Goal: Task Accomplishment & Management: Complete application form

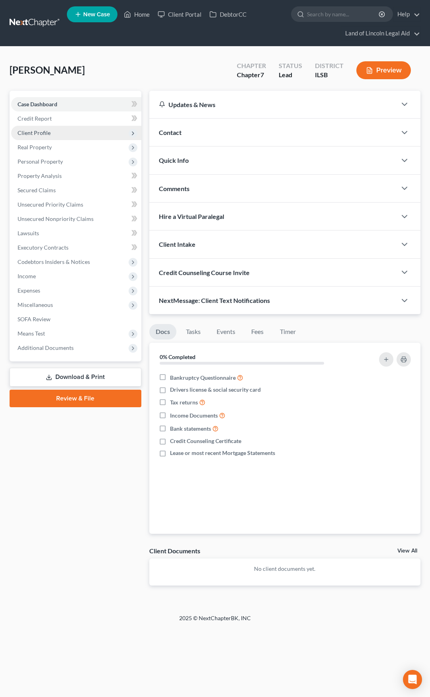
click at [101, 139] on span "Client Profile" at bounding box center [76, 133] width 130 height 14
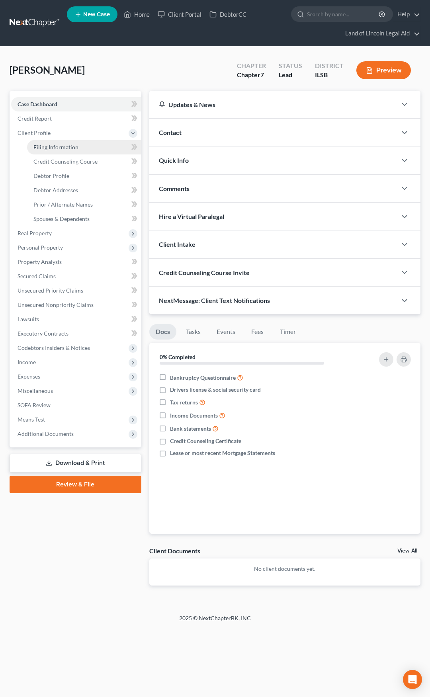
click at [101, 146] on link "Filing Information" at bounding box center [84, 147] width 114 height 14
select select "1"
select select "0"
select select "26"
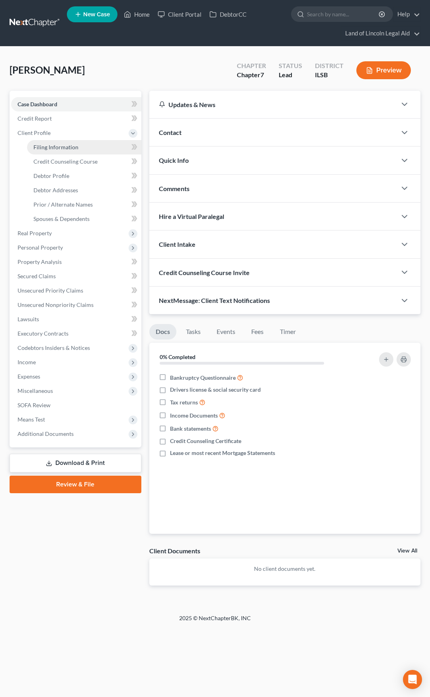
select select "14"
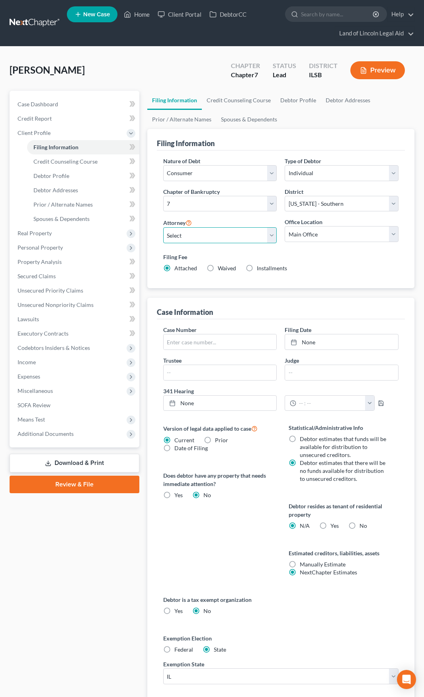
click at [211, 239] on select "Select May Yeh - ILSB [PERSON_NAME] - [PERSON_NAME] - ILCB [PERSON_NAME] - [PER…" at bounding box center [220, 235] width 114 height 16
select select "3"
click at [163, 227] on select "Select May Yeh - ILSB [PERSON_NAME] - [PERSON_NAME] - ILCB [PERSON_NAME] - [PER…" at bounding box center [220, 235] width 114 height 16
click at [304, 232] on select "Main Office SRO ERO NRO ERO - D WRO" at bounding box center [342, 234] width 114 height 16
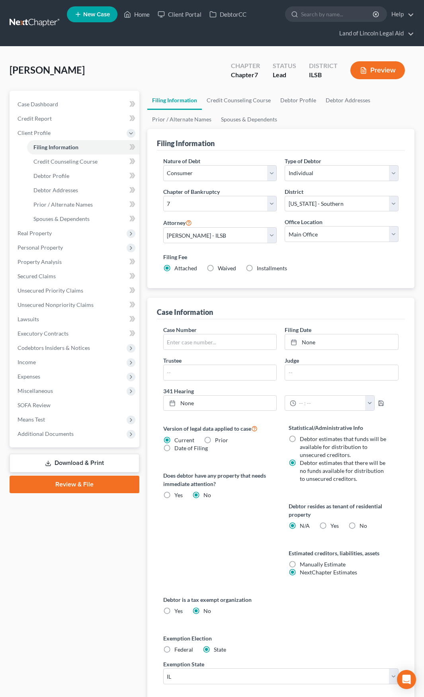
click at [218, 268] on label "Waived Waived" at bounding box center [227, 268] width 18 height 8
click at [221, 268] on input "Waived Waived" at bounding box center [223, 266] width 5 height 5
radio input "true"
radio input "false"
click at [359, 525] on label "No" at bounding box center [363, 526] width 8 height 8
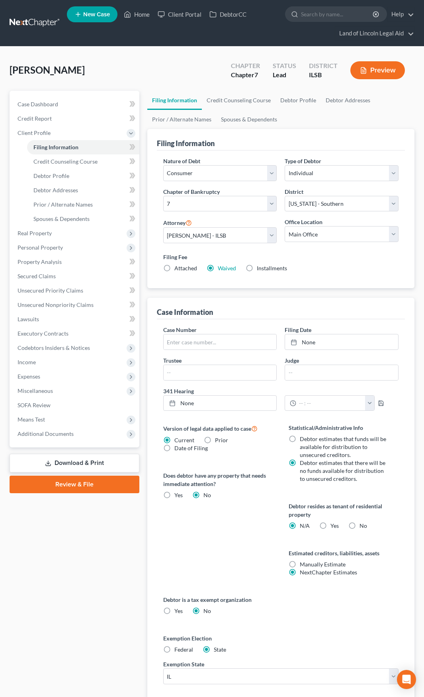
click at [363, 525] on input "No" at bounding box center [365, 524] width 5 height 5
radio input "true"
radio input "false"
click at [135, 149] on icon at bounding box center [132, 147] width 6 height 10
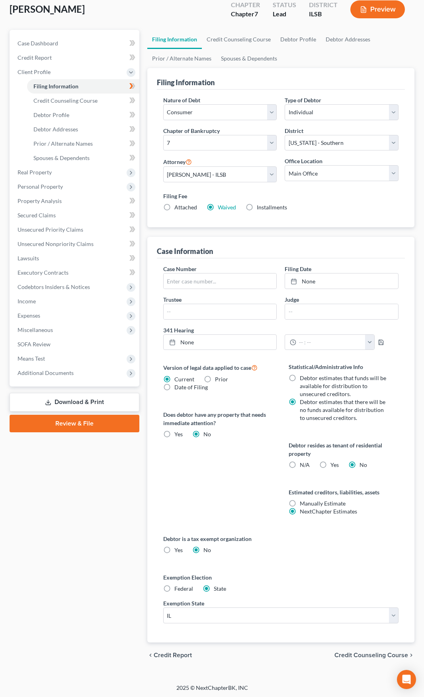
scroll to position [62, 0]
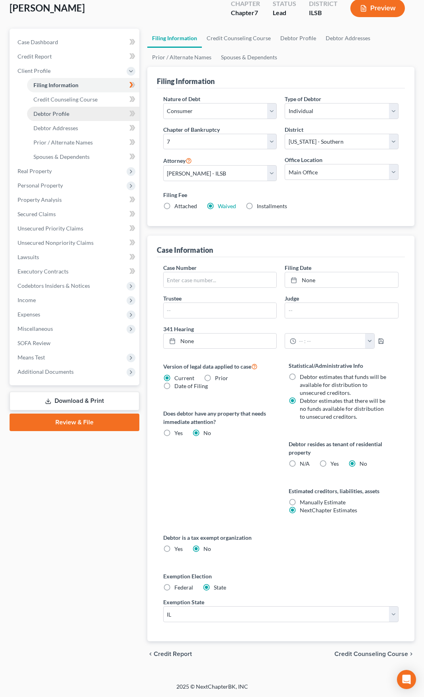
click at [103, 111] on link "Debtor Profile" at bounding box center [83, 114] width 112 height 14
select select "0"
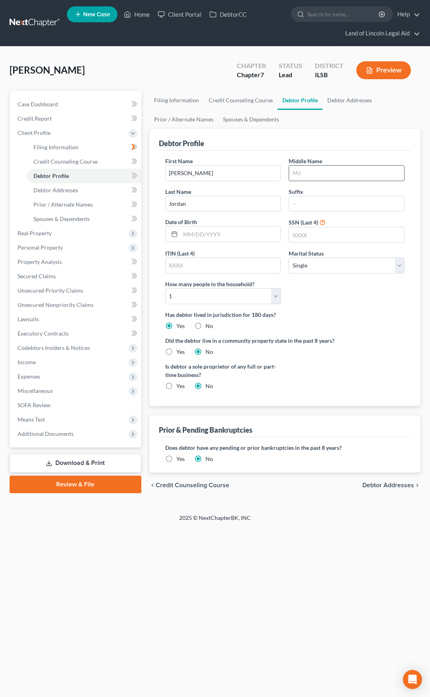
click at [304, 173] on input "text" at bounding box center [346, 173] width 115 height 15
type input "[PERSON_NAME]"
click at [232, 239] on input "text" at bounding box center [230, 234] width 100 height 15
type input "[DATE]"
type input "3030"
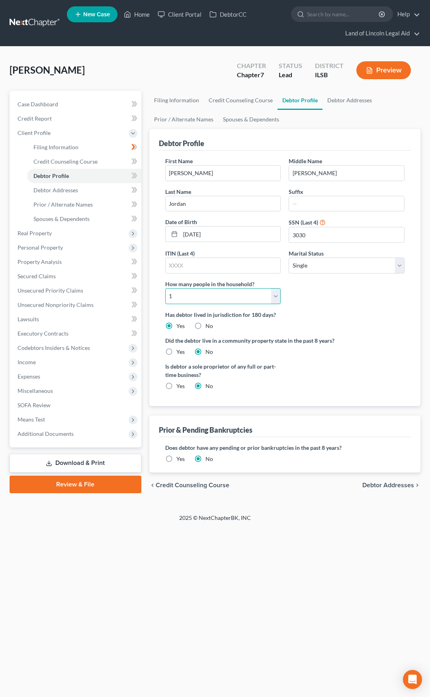
click at [236, 295] on select "Select 1 2 3 4 5 6 7 8 9 10 11 12 13 14 15 16 17 18 19 20" at bounding box center [223, 296] width 116 height 16
select select "1"
click at [165, 288] on select "Select 1 2 3 4 5 6 7 8 9 10 11 12 13 14 15 16 17 18 19 20" at bounding box center [223, 296] width 116 height 16
click at [136, 176] on icon at bounding box center [135, 176] width 4 height 6
click at [374, 486] on span "Debtor Addresses" at bounding box center [388, 485] width 52 height 6
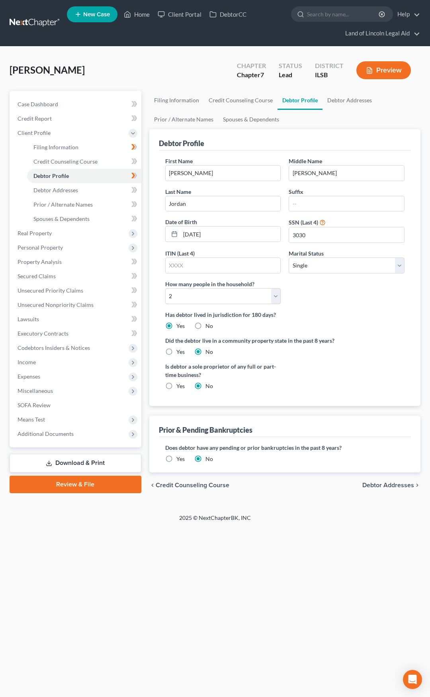
select select "0"
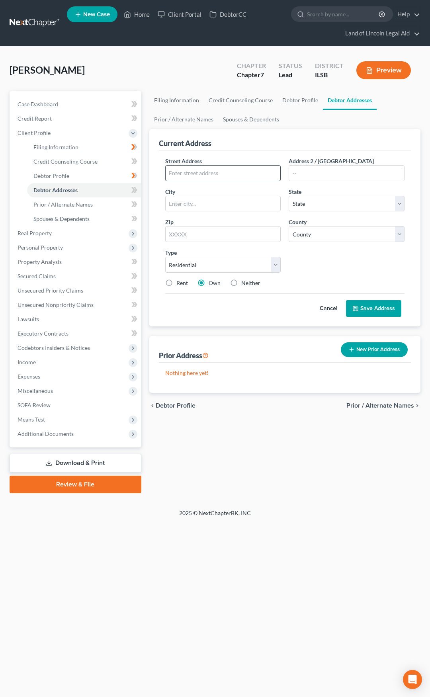
click at [179, 172] on input "text" at bounding box center [223, 173] width 115 height 15
type input "[STREET_ADDRESS]"
type input "62203"
type input "[GEOGRAPHIC_DATA]"
select select "14"
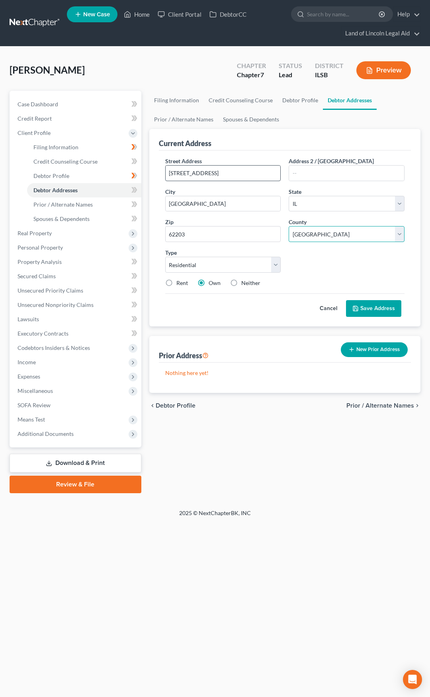
select select "86"
click at [366, 310] on button "Save Address" at bounding box center [373, 308] width 55 height 17
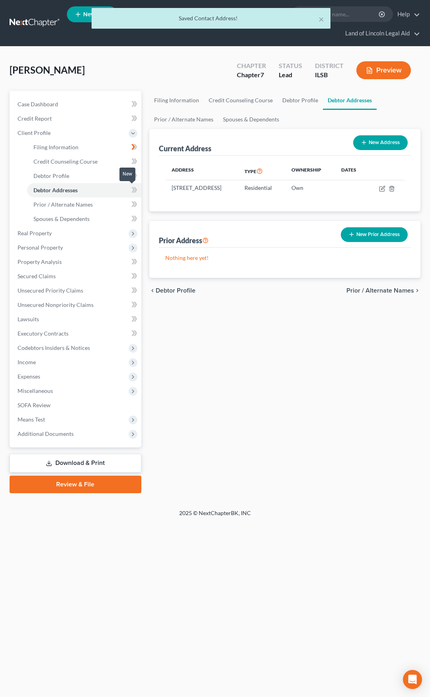
click at [133, 188] on icon at bounding box center [133, 190] width 4 height 6
click at [356, 294] on span "Prior / Alternate Names" at bounding box center [380, 290] width 68 height 6
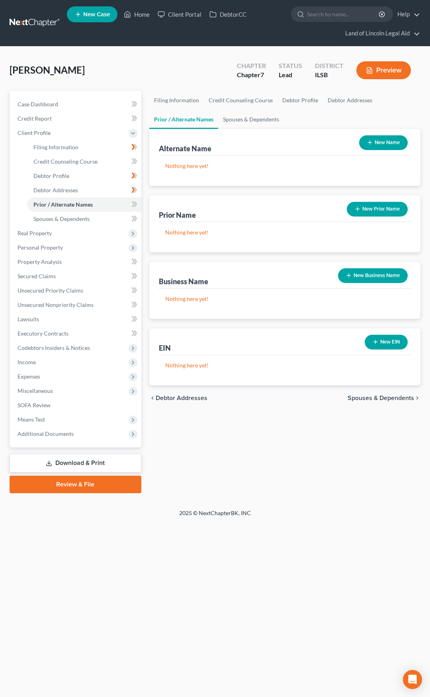
click at [365, 397] on span "Spouses & Dependents" at bounding box center [381, 398] width 66 height 6
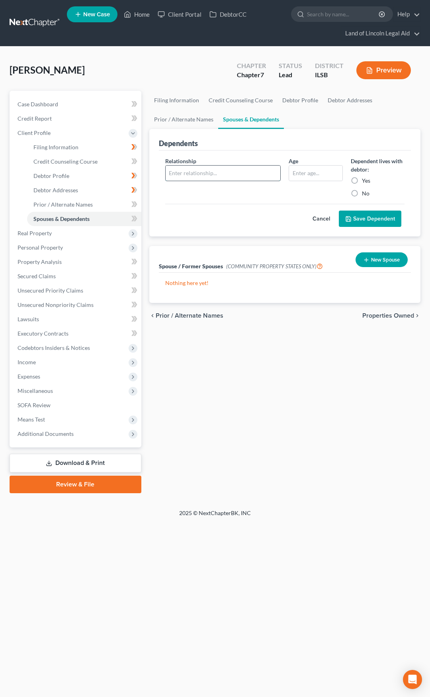
click at [174, 166] on input "text" at bounding box center [223, 173] width 115 height 15
type input "Daughter"
click at [301, 179] on input "text" at bounding box center [315, 173] width 53 height 15
type input "10"
click at [362, 179] on label "Yes" at bounding box center [366, 181] width 8 height 8
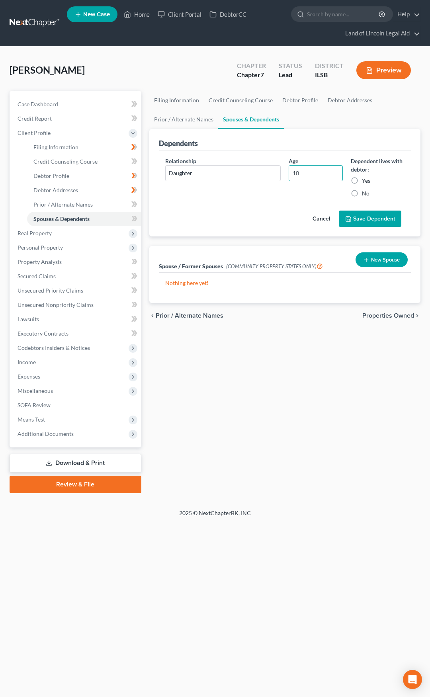
click at [365, 179] on input "Yes" at bounding box center [367, 179] width 5 height 5
radio input "true"
click at [380, 218] on button "Save Dependent" at bounding box center [370, 219] width 63 height 17
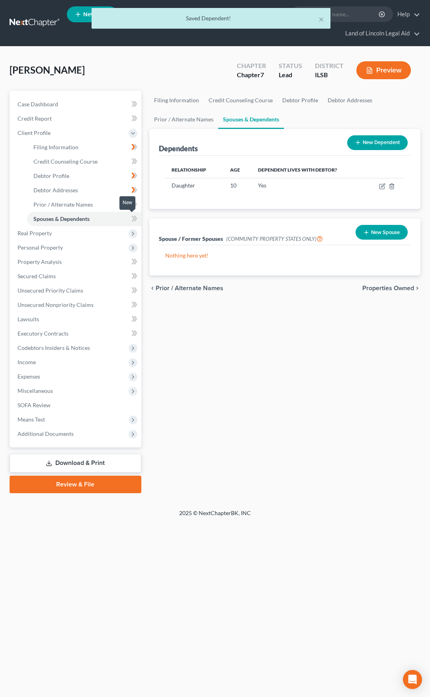
click at [137, 217] on span at bounding box center [134, 220] width 14 height 12
click at [377, 289] on span "Properties Owned" at bounding box center [388, 288] width 52 height 6
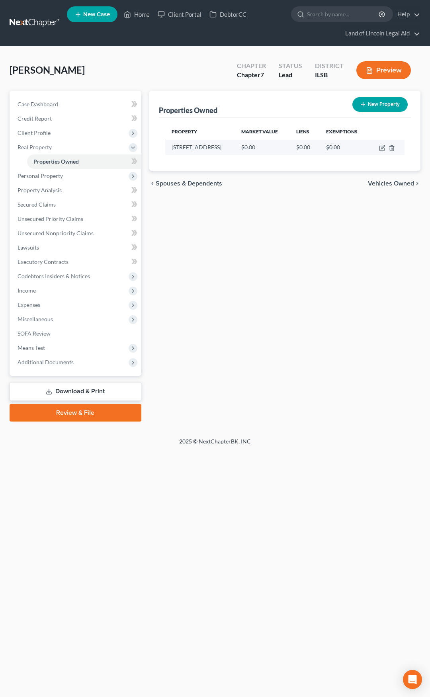
click at [378, 147] on td at bounding box center [386, 147] width 35 height 15
click at [380, 147] on icon "button" at bounding box center [382, 148] width 6 height 6
select select "14"
select select "86"
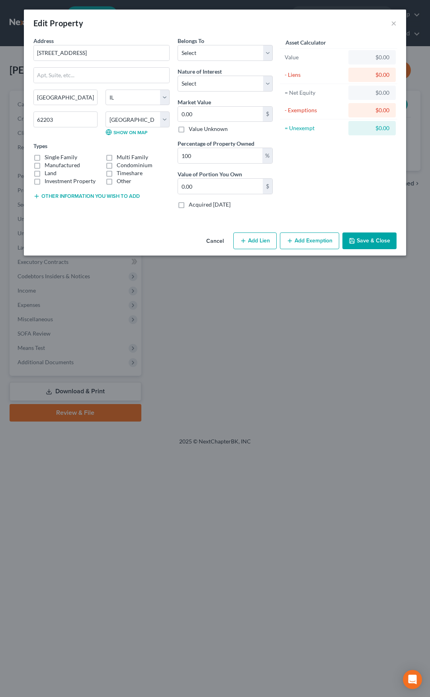
click at [45, 156] on label "Single Family" at bounding box center [61, 157] width 33 height 8
click at [48, 156] on input "Single Family" at bounding box center [50, 155] width 5 height 5
checkbox input "true"
click at [186, 51] on select "Select Debtor 1 Only Debtor 2 Only Debtor 1 And Debtor 2 Only At Least One Of T…" at bounding box center [225, 53] width 95 height 16
select select "0"
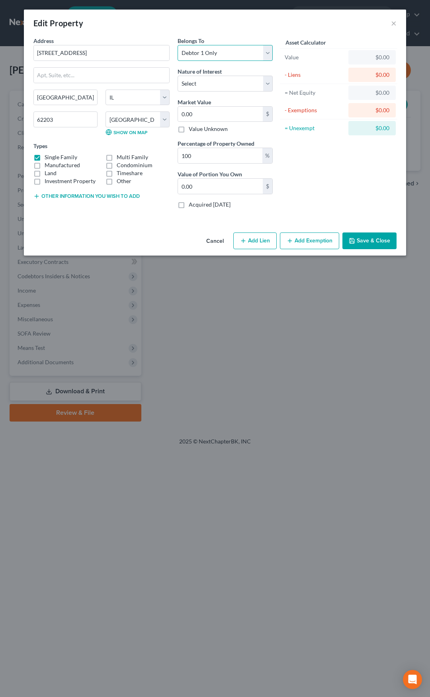
click at [178, 45] on select "Select Debtor 1 Only Debtor 2 Only Debtor 1 And Debtor 2 Only At Least One Of T…" at bounding box center [225, 53] width 95 height 16
click at [190, 82] on select "Select Fee Simple Joint Tenant Life Estate Equitable Interest Future Interest T…" at bounding box center [225, 84] width 95 height 16
select select "0"
click at [178, 76] on select "Select Fee Simple Joint Tenant Life Estate Equitable Interest Future Interest T…" at bounding box center [225, 84] width 95 height 16
click at [205, 122] on div "0.00 $" at bounding box center [225, 114] width 95 height 16
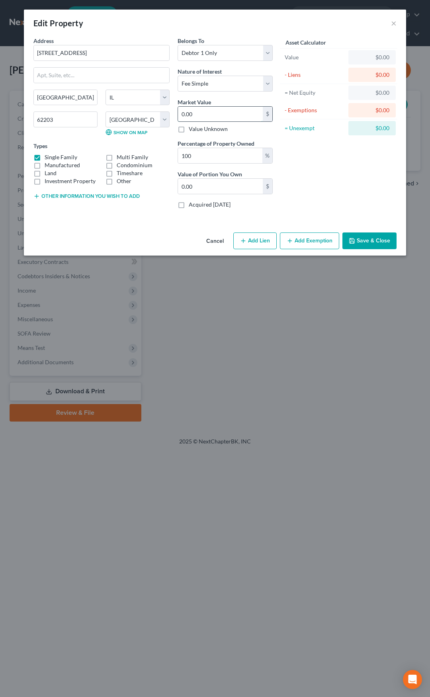
click at [204, 118] on input "0.00" at bounding box center [220, 114] width 85 height 15
type input "3"
type input "3.00"
type input "33"
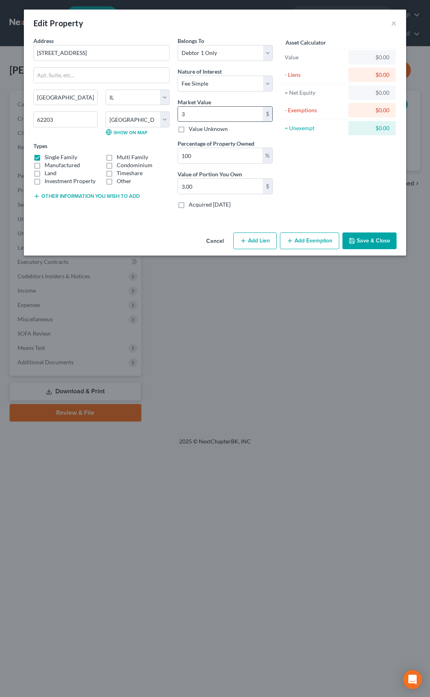
type input "33.00"
type input "331"
type input "331.00"
type input "3312"
type input "3,312.00"
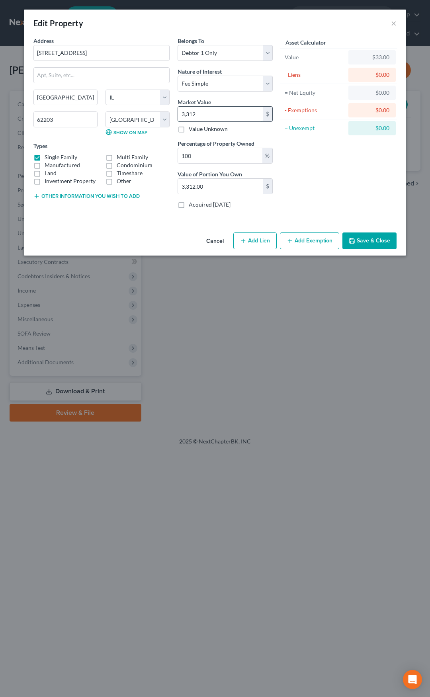
type input "3,3129"
type input "33,129.00"
type input "33,129"
click at [309, 238] on button "Add Exemption" at bounding box center [309, 240] width 59 height 17
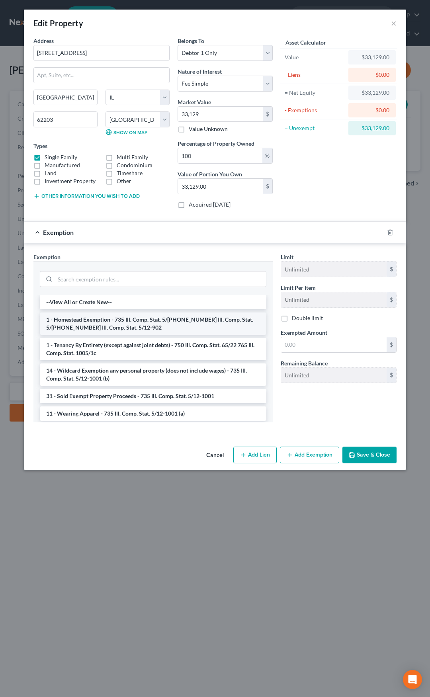
click at [197, 323] on li "1 - Homestead Exemption - 735 Ill. Comp. Stat. 5/[PHONE_NUMBER] Ill. Comp. Stat…" at bounding box center [153, 324] width 227 height 22
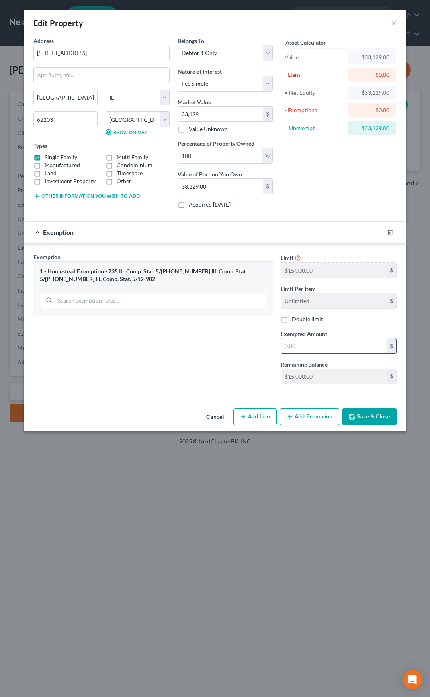
click at [295, 342] on input "text" at bounding box center [333, 345] width 105 height 15
type input "15,000"
click at [371, 415] on button "Save & Close" at bounding box center [369, 416] width 54 height 17
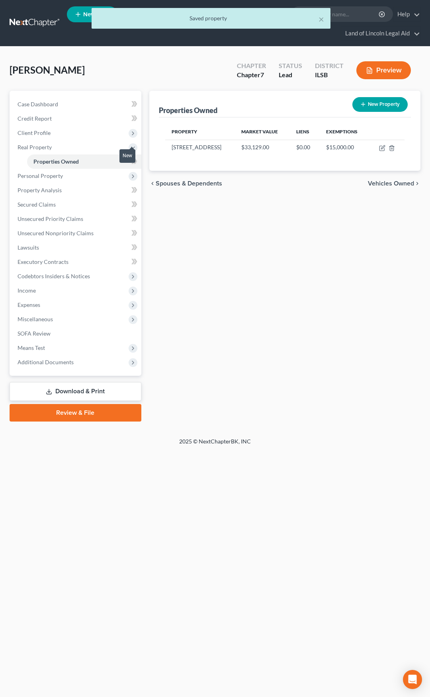
click at [135, 162] on icon at bounding box center [135, 161] width 4 height 6
click at [387, 184] on span "Vehicles Owned" at bounding box center [391, 183] width 46 height 6
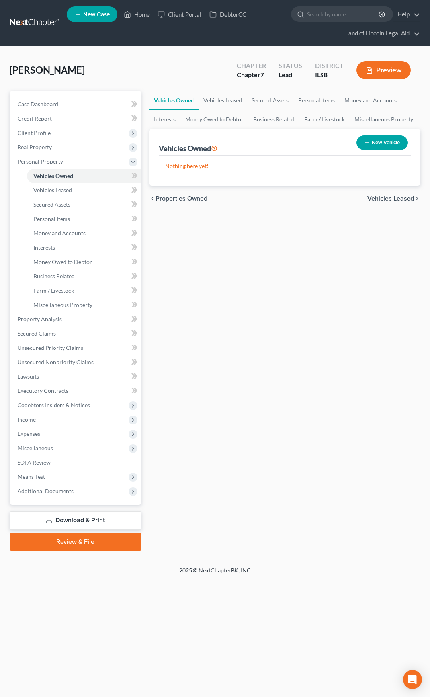
click at [374, 145] on button "New Vehicle" at bounding box center [381, 142] width 51 height 15
select select "0"
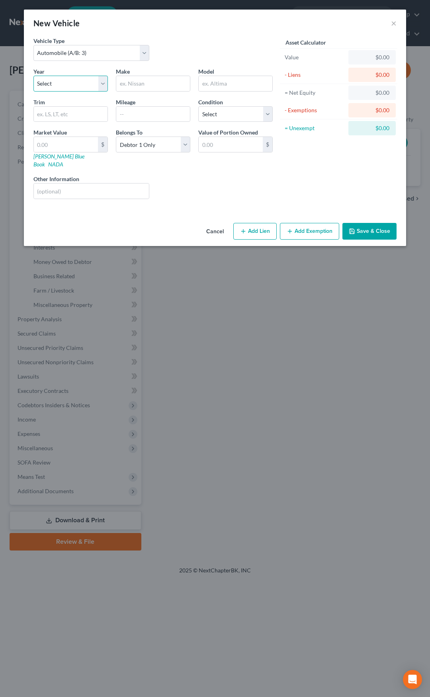
click at [58, 83] on select "Select 2026 2025 2024 2023 2022 2021 2020 2019 2018 2017 2016 2015 2014 2013 20…" at bounding box center [70, 84] width 74 height 16
select select "15"
click at [33, 76] on select "Select 2026 2025 2024 2023 2022 2021 2020 2019 2018 2017 2016 2015 2014 2013 20…" at bounding box center [70, 84] width 74 height 16
click at [129, 86] on input "text" at bounding box center [153, 83] width 74 height 15
type input "Lincoln"
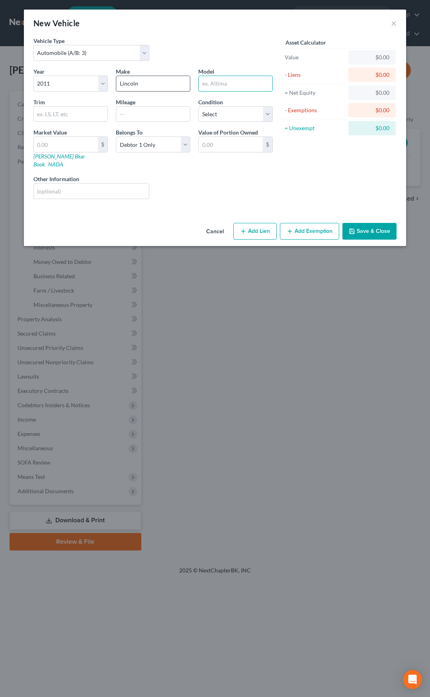
type input "K"
type input "MKX"
type input "190,000"
click at [204, 111] on select "Select Excellent Very Good Good Fair Poor" at bounding box center [235, 114] width 74 height 16
select select "4"
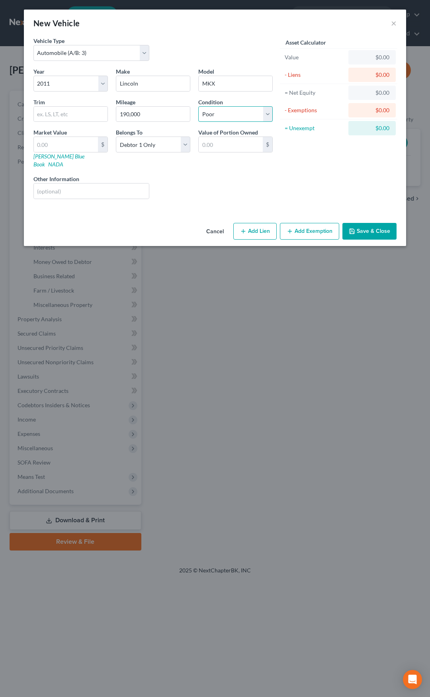
click at [198, 106] on select "Select Excellent Very Good Good Fair Poor" at bounding box center [235, 114] width 74 height 16
click at [75, 141] on input "text" at bounding box center [66, 144] width 64 height 15
type input "2"
type input "2.00"
type input "21"
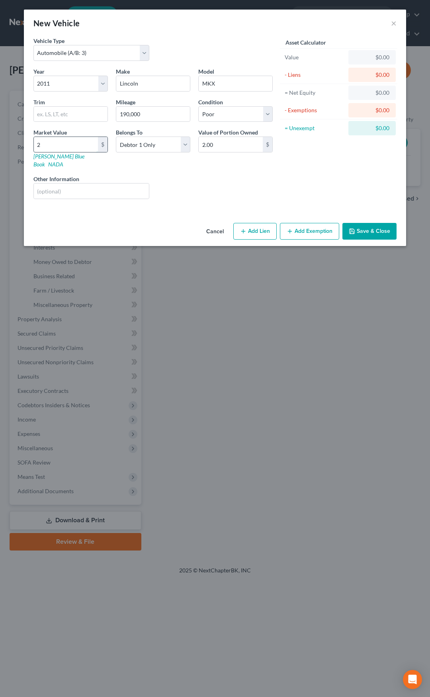
type input "21.00"
type input "2"
type input "2.00"
type input "29"
type input "29.00"
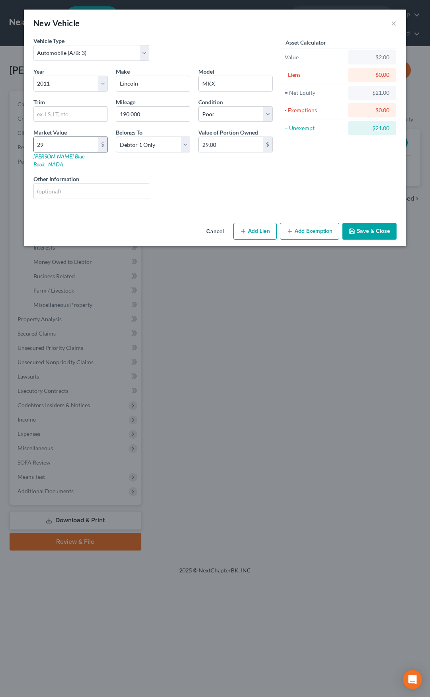
type input "291"
type input "291.00"
type input "2917"
type input "2,917.00"
type input "2,917"
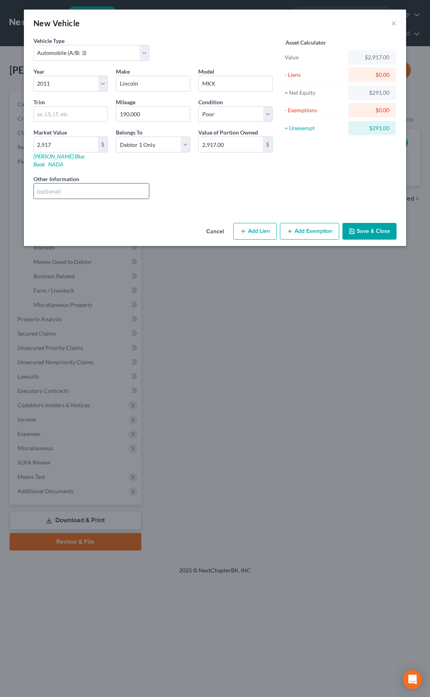
click at [86, 184] on input "text" at bounding box center [91, 191] width 115 height 15
type input "KBB Private Party Value for Fair Condition only"
click at [147, 114] on input "190,000" at bounding box center [153, 114] width 74 height 15
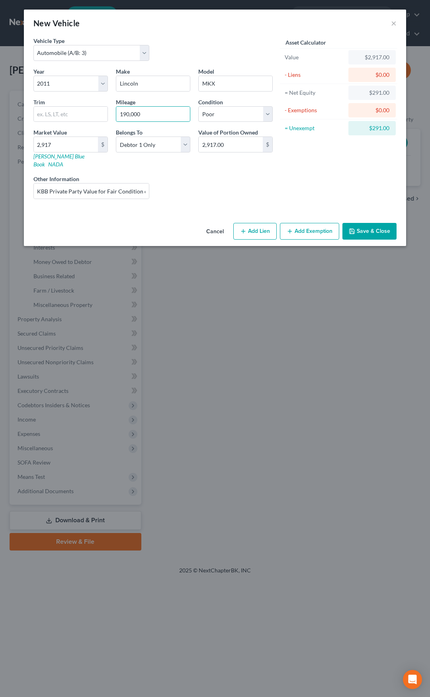
click at [361, 223] on button "Save & Close" at bounding box center [369, 231] width 54 height 17
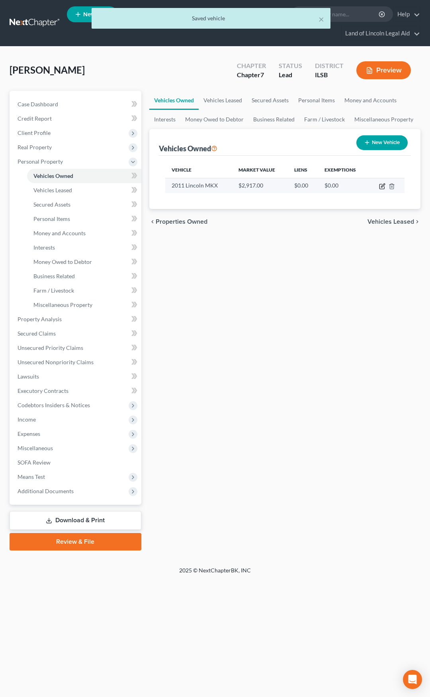
click at [382, 185] on icon "button" at bounding box center [382, 186] width 6 height 6
select select "0"
select select "15"
select select "4"
select select "0"
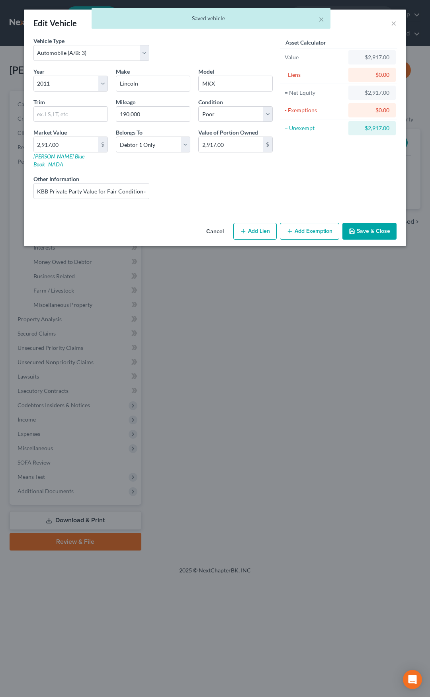
click at [221, 224] on button "Cancel" at bounding box center [215, 232] width 30 height 16
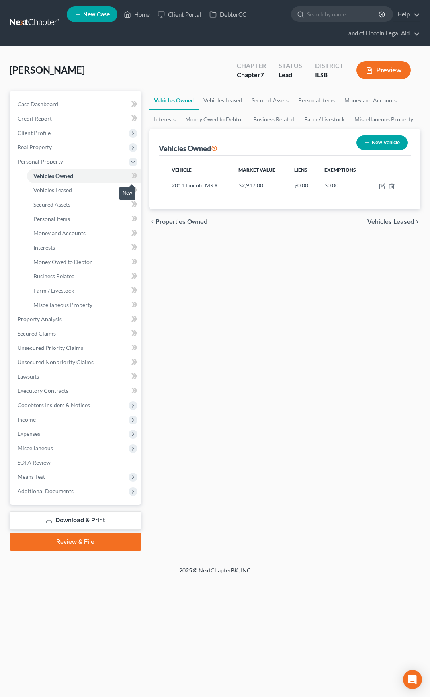
click at [136, 177] on icon at bounding box center [135, 176] width 4 height 6
click at [373, 146] on button "New Vehicle" at bounding box center [381, 142] width 51 height 15
select select "0"
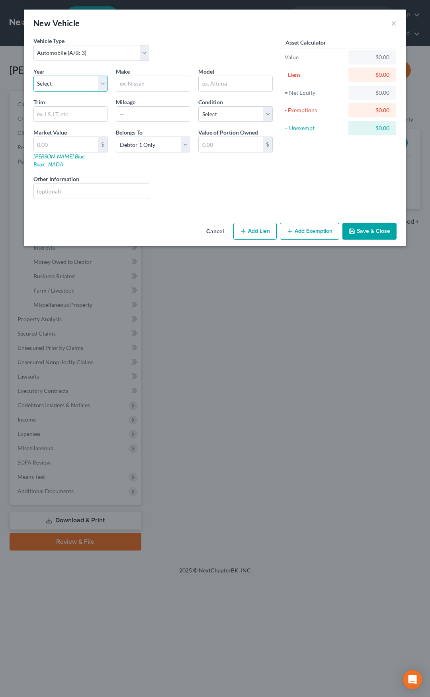
click at [68, 83] on select "Select 2026 2025 2024 2023 2022 2021 2020 2019 2018 2017 2016 2015 2014 2013 20…" at bounding box center [70, 84] width 74 height 16
select select "10"
click at [33, 76] on select "Select 2026 2025 2024 2023 2022 2021 2020 2019 2018 2017 2016 2015 2014 2013 20…" at bounding box center [70, 84] width 74 height 16
click at [146, 87] on input "text" at bounding box center [153, 83] width 74 height 15
type input "Mercedes"
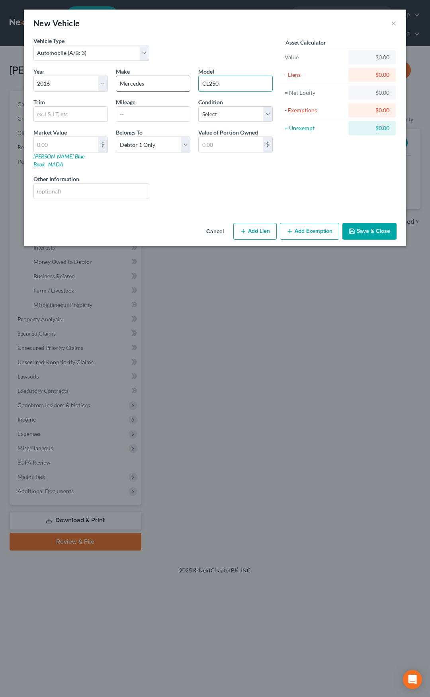
type input "CL250"
type input "6"
type input "64,000"
click at [219, 112] on select "Select Excellent Very Good Good Fair Poor" at bounding box center [235, 114] width 74 height 16
select select "3"
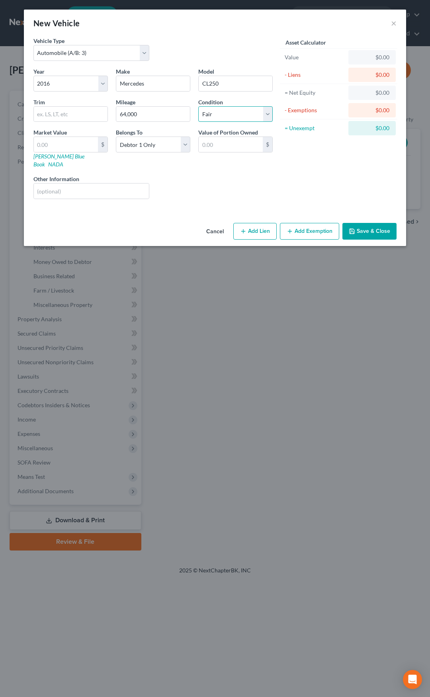
click at [198, 106] on select "Select Excellent Very Good Good Fair Poor" at bounding box center [235, 114] width 74 height 16
click at [61, 147] on input "text" at bounding box center [66, 144] width 64 height 15
type input "1"
type input "1.00"
type input "10"
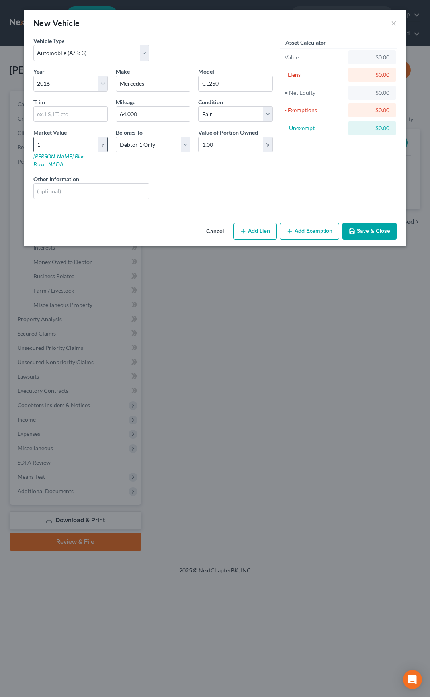
type input "10.00"
type input "105"
type input "105.00"
type input "1051"
type input "1,051.00"
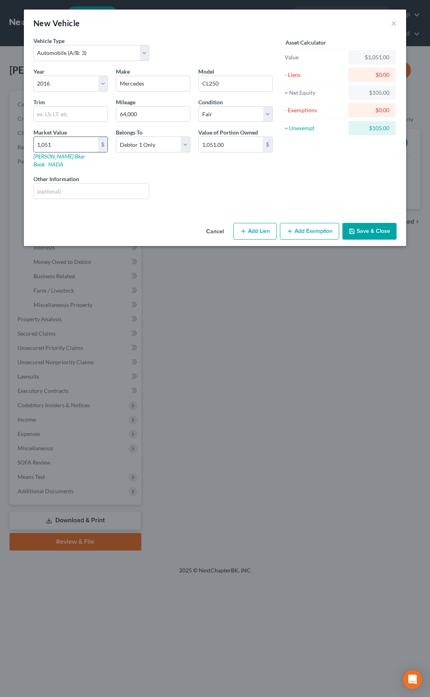
type input "1,0518"
type input "10,518.00"
type input "10,518"
click at [99, 184] on input "text" at bounding box center [91, 191] width 115 height 15
type input "KBB Private Party Values"
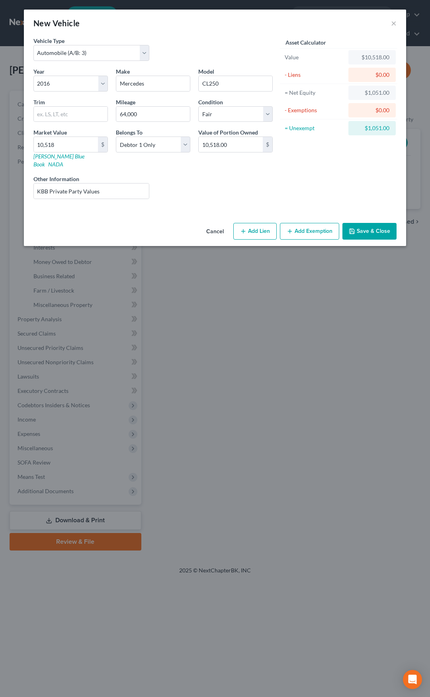
click at [357, 223] on button "Save & Close" at bounding box center [369, 231] width 54 height 17
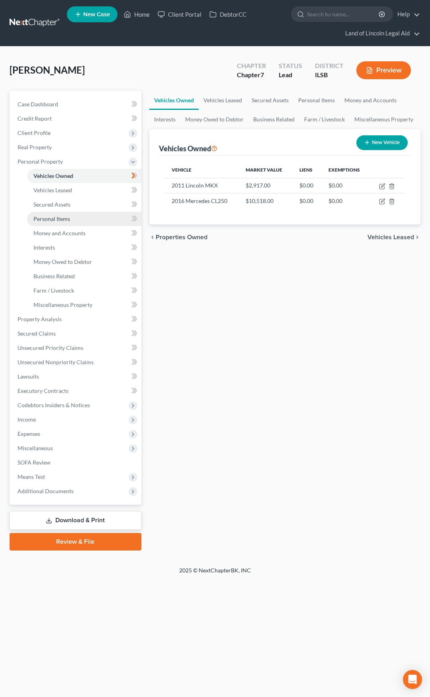
click at [96, 216] on link "Personal Items" at bounding box center [84, 219] width 114 height 14
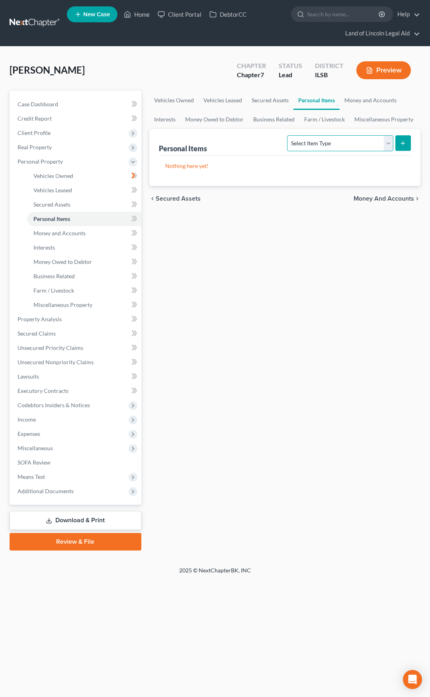
click at [303, 142] on select "Select Item Type Clothing (A/B: 11) Collectibles Of Value (A/B: 8) Electronics …" at bounding box center [340, 143] width 106 height 16
select select "household_goods"
click at [289, 135] on select "Select Item Type Clothing (A/B: 11) Collectibles Of Value (A/B: 8) Electronics …" at bounding box center [340, 143] width 106 height 16
click at [406, 143] on button "submit" at bounding box center [403, 143] width 16 height 16
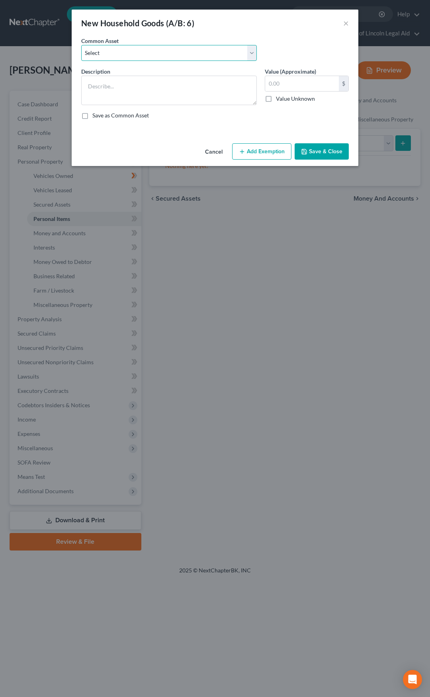
click at [170, 49] on select "Select Miscellaneous household goods including *" at bounding box center [169, 53] width 176 height 16
select select "0"
click at [81, 45] on select "Select Miscellaneous household goods including *" at bounding box center [169, 53] width 176 height 16
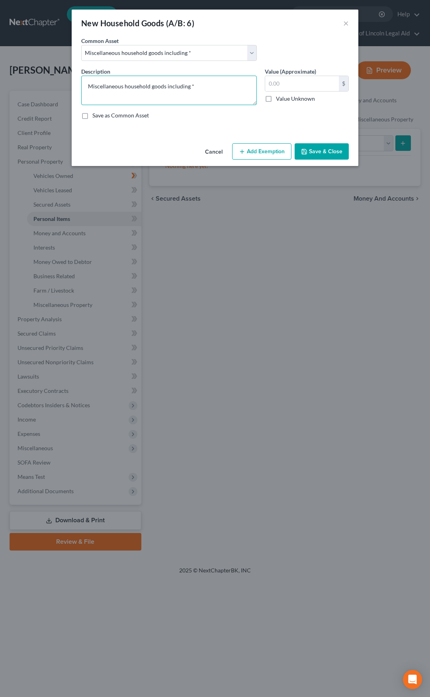
click at [209, 90] on textarea "Miscellaneous household goods including *" at bounding box center [169, 90] width 176 height 29
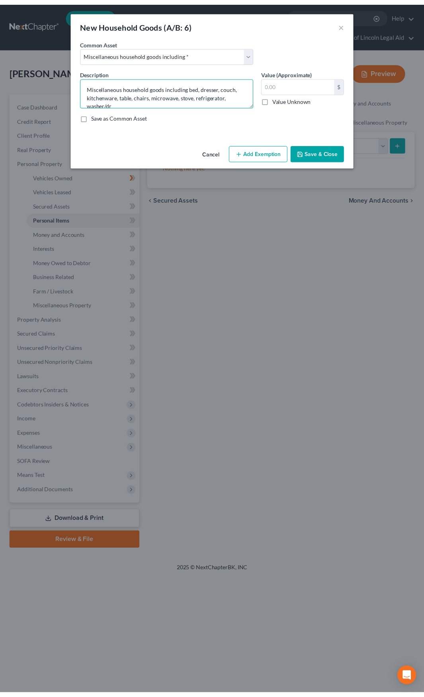
scroll to position [2, 0]
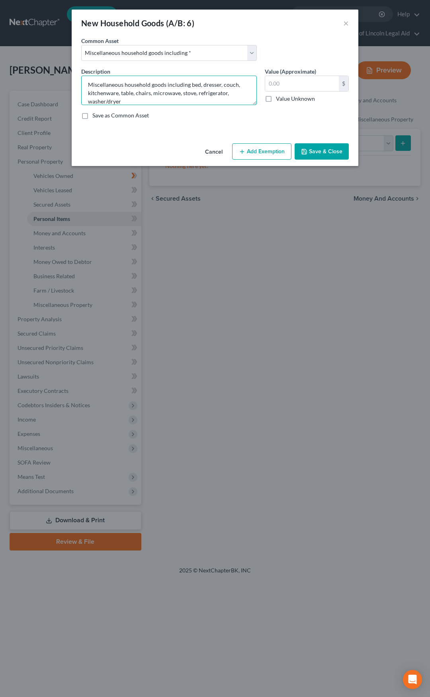
type textarea "Miscellaneous household goods including bed, dresser, couch, kitchenware, table…"
type input "425"
click at [257, 150] on button "Add Exemption" at bounding box center [261, 151] width 59 height 17
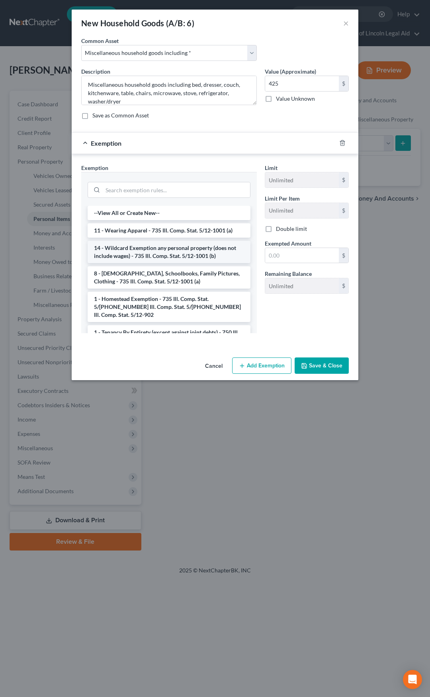
click at [168, 247] on li "14 - Wildcard Exemption any personal property (does not include wages) - 735 Il…" at bounding box center [169, 252] width 163 height 22
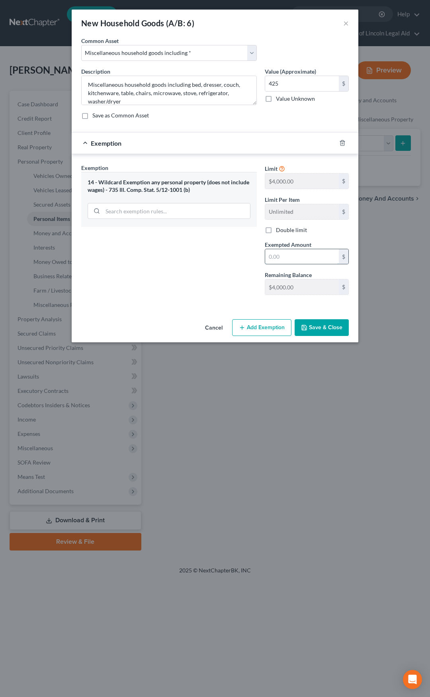
click at [274, 256] on input "text" at bounding box center [302, 256] width 74 height 15
type input "425"
click at [319, 328] on button "Save & Close" at bounding box center [322, 327] width 54 height 17
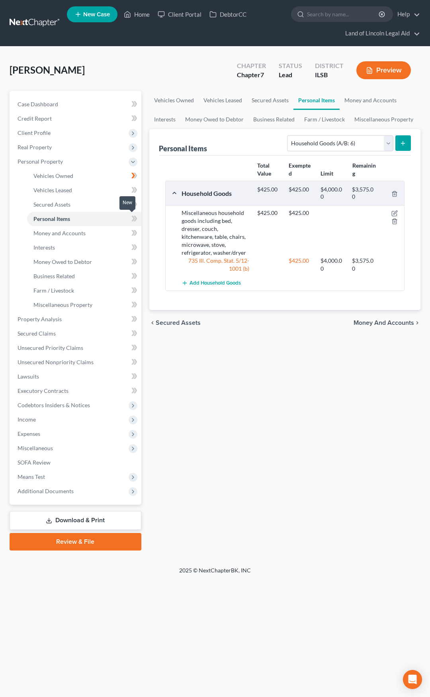
click at [137, 219] on icon at bounding box center [135, 219] width 4 height 6
click at [330, 142] on select "Select Item Type Clothing (A/B: 11) Collectibles Of Value (A/B: 8) Electronics …" at bounding box center [340, 143] width 106 height 16
select select "electronics"
click at [289, 135] on select "Select Item Type Clothing (A/B: 11) Collectibles Of Value (A/B: 8) Electronics …" at bounding box center [340, 143] width 106 height 16
click at [401, 144] on icon "submit" at bounding box center [403, 143] width 6 height 6
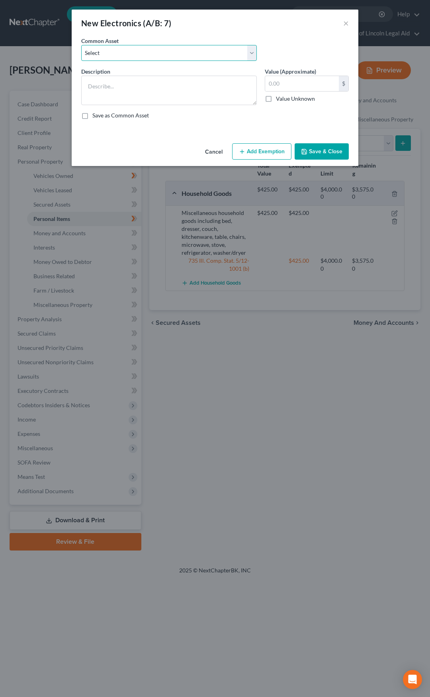
click at [154, 59] on select "Select Miscellaneous electronics, including television," at bounding box center [169, 53] width 176 height 16
select select "0"
click at [81, 45] on select "Select Miscellaneous electronics, including television," at bounding box center [169, 53] width 176 height 16
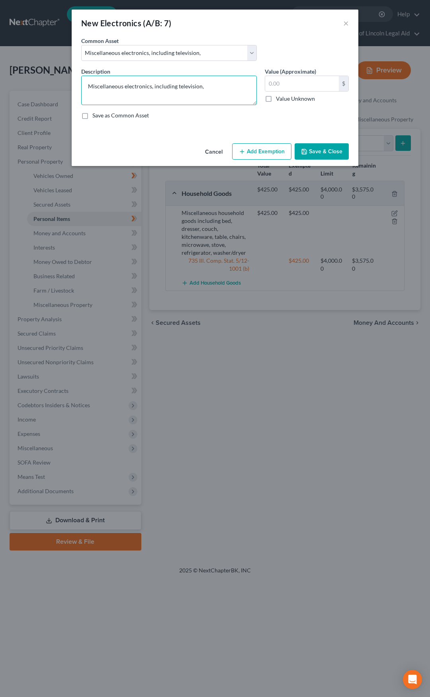
click at [210, 91] on textarea "Miscellaneous electronics, including television," at bounding box center [169, 90] width 176 height 29
type textarea "Miscellaneous electronics, including television and phone"
type input "120"
click at [247, 152] on button "Add Exemption" at bounding box center [261, 151] width 59 height 17
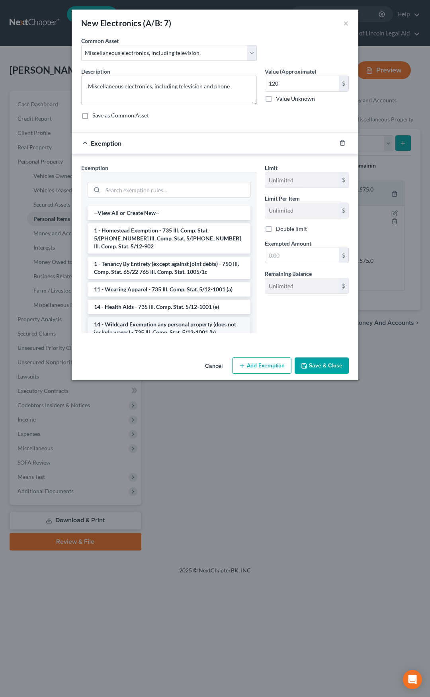
click at [162, 320] on li "14 - Wildcard Exemption any personal property (does not include wages) - 735 Il…" at bounding box center [169, 328] width 163 height 22
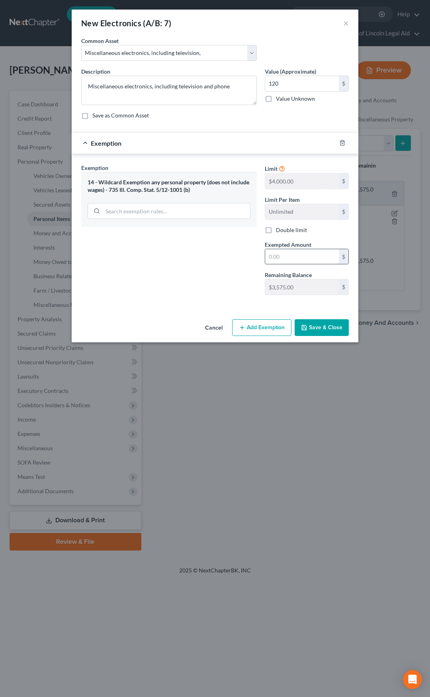
click at [277, 257] on input "text" at bounding box center [302, 256] width 74 height 15
type input "120"
click at [321, 328] on button "Save & Close" at bounding box center [322, 327] width 54 height 17
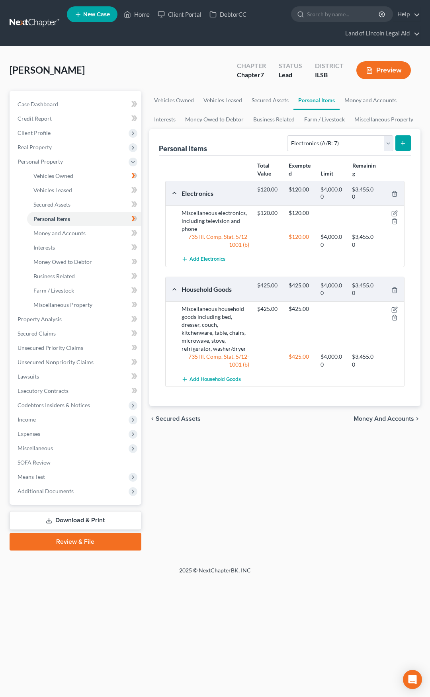
click at [360, 417] on span "Money and Accounts" at bounding box center [384, 419] width 61 height 6
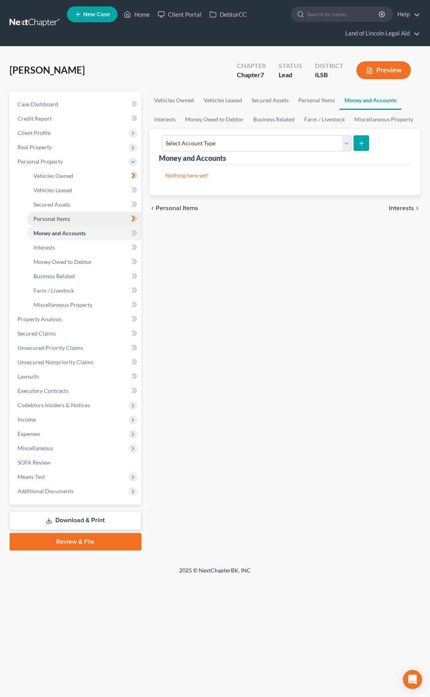
click at [102, 219] on link "Personal Items" at bounding box center [84, 219] width 114 height 14
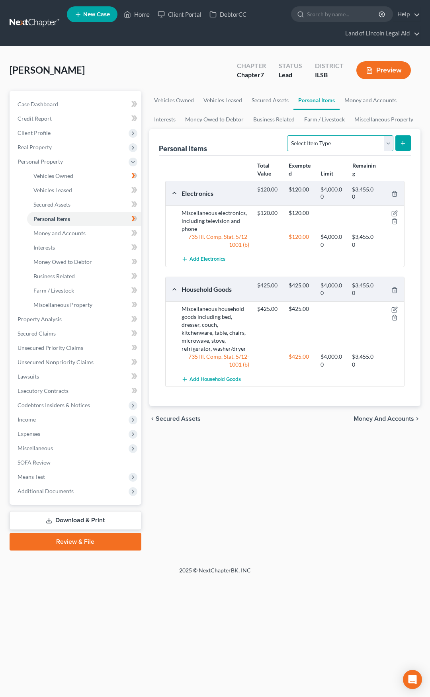
click at [305, 144] on select "Select Item Type Clothing (A/B: 11) Collectibles Of Value (A/B: 8) Electronics …" at bounding box center [340, 143] width 106 height 16
select select "firearms"
click at [289, 135] on select "Select Item Type Clothing (A/B: 11) Collectibles Of Value (A/B: 8) Electronics …" at bounding box center [340, 143] width 106 height 16
click at [403, 139] on button "submit" at bounding box center [403, 143] width 16 height 16
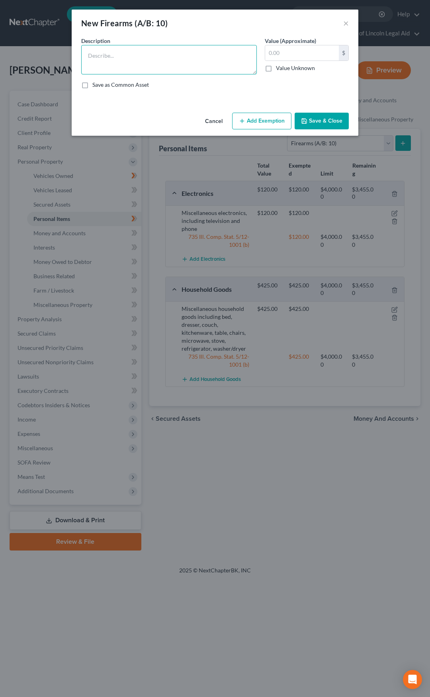
click at [221, 64] on textarea at bounding box center [169, 59] width 176 height 29
type textarea "SCCY CPX-1 .9mm"
click at [275, 54] on input "text" at bounding box center [302, 52] width 74 height 15
type input "116.50"
click at [268, 119] on button "Add Exemption" at bounding box center [261, 121] width 59 height 17
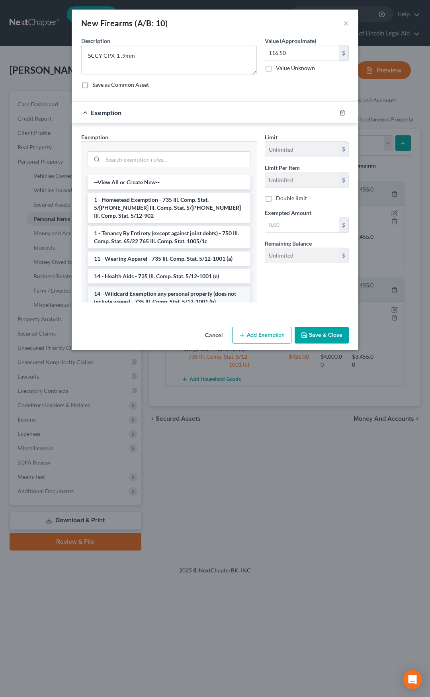
click at [184, 288] on li "14 - Wildcard Exemption any personal property (does not include wages) - 735 Il…" at bounding box center [169, 298] width 163 height 22
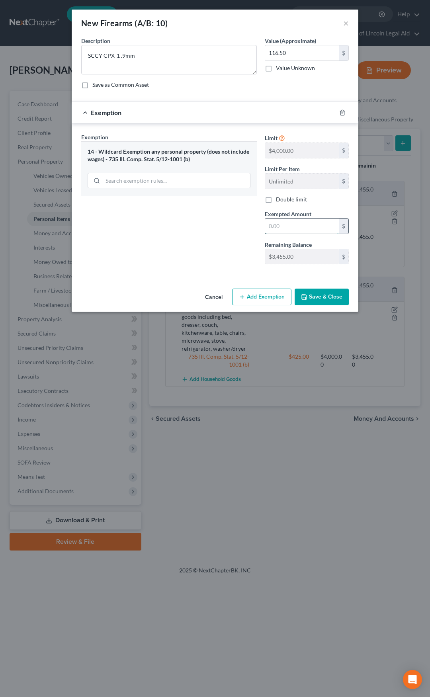
click at [302, 222] on input "text" at bounding box center [302, 226] width 74 height 15
type input "116.5"
click at [321, 293] on button "Save & Close" at bounding box center [322, 297] width 54 height 17
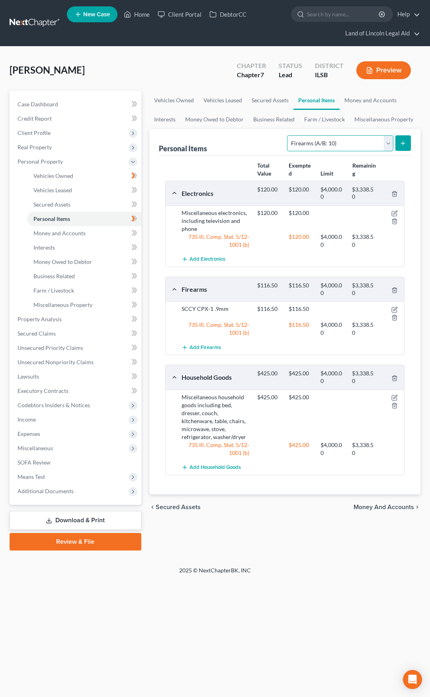
click at [303, 143] on select "Select Item Type Clothing (A/B: 11) Collectibles Of Value (A/B: 8) Electronics …" at bounding box center [340, 143] width 106 height 16
select select "clothing"
click at [289, 135] on select "Select Item Type Clothing (A/B: 11) Collectibles Of Value (A/B: 8) Electronics …" at bounding box center [340, 143] width 106 height 16
click at [404, 144] on icon "submit" at bounding box center [403, 143] width 6 height 6
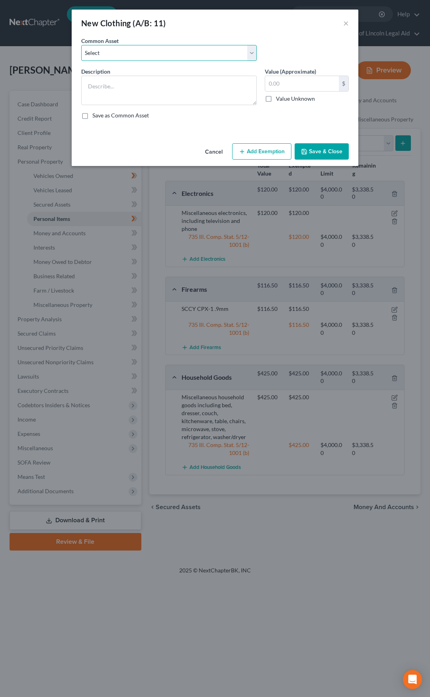
click at [166, 47] on select "Select Miscellaneous clothing" at bounding box center [169, 53] width 176 height 16
select select "0"
click at [81, 45] on select "Select Miscellaneous clothing" at bounding box center [169, 53] width 176 height 16
type textarea "Miscellaneous clothing"
click at [275, 82] on input "text" at bounding box center [302, 83] width 74 height 15
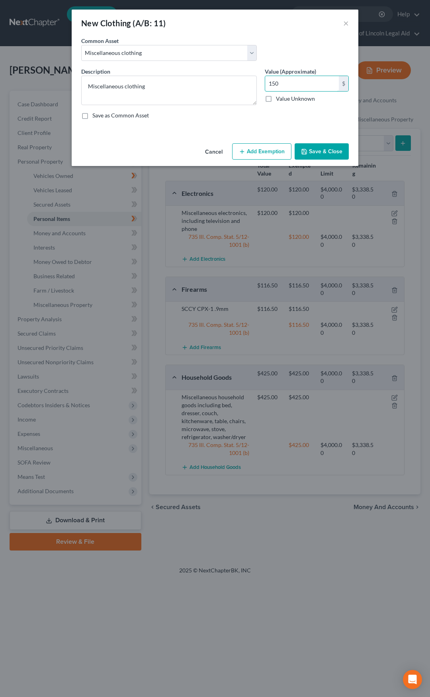
type input "150"
click at [258, 149] on button "Add Exemption" at bounding box center [261, 151] width 59 height 17
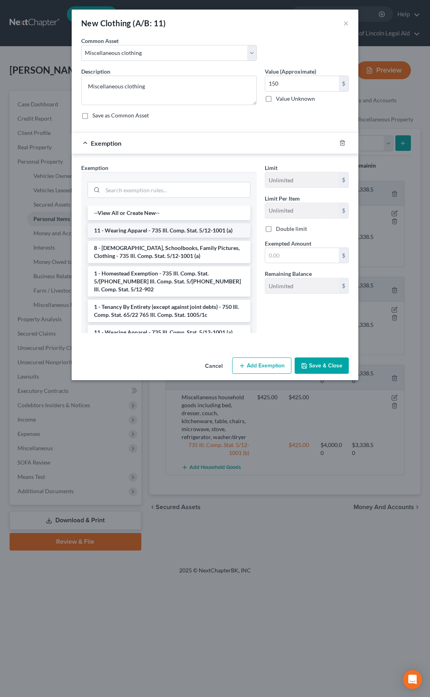
click at [176, 232] on li "11 - Wearing Apparel - 735 Ill. Comp. Stat. 5/12-1001 (a)" at bounding box center [169, 230] width 163 height 14
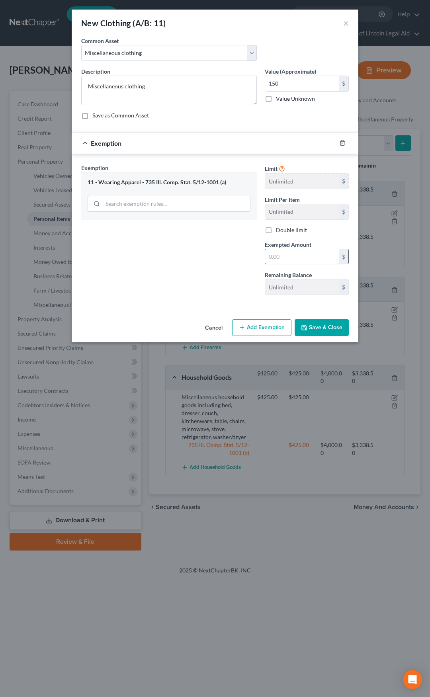
click at [276, 260] on input "text" at bounding box center [302, 256] width 74 height 15
type input "150"
click at [320, 330] on button "Save & Close" at bounding box center [322, 327] width 54 height 17
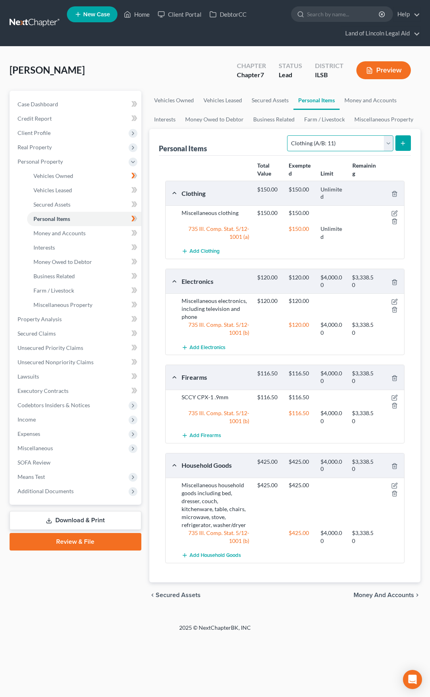
click at [332, 141] on select "Select Item Type Clothing (A/B: 11) Collectibles Of Value (A/B: 8) Electronics …" at bounding box center [340, 143] width 106 height 16
select select "jewelry"
click at [289, 135] on select "Select Item Type Clothing (A/B: 11) Collectibles Of Value (A/B: 8) Electronics …" at bounding box center [340, 143] width 106 height 16
click at [400, 143] on icon "submit" at bounding box center [403, 143] width 6 height 6
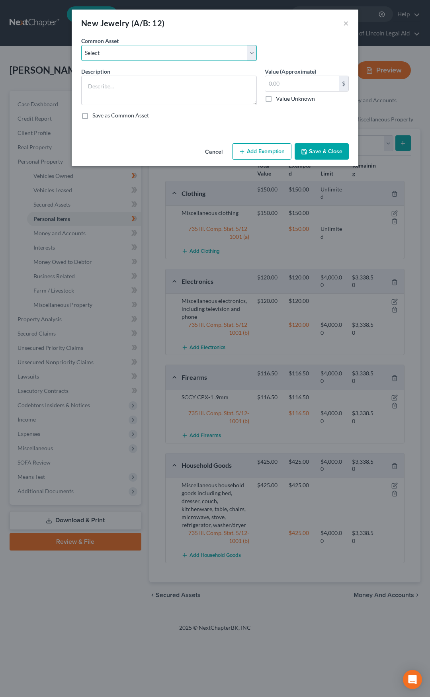
click at [200, 55] on select "Select Miscellaneous Jewelry and Watches" at bounding box center [169, 53] width 176 height 16
select select "0"
click at [81, 45] on select "Select Miscellaneous Jewelry and Watches" at bounding box center [169, 53] width 176 height 16
type textarea "Miscellaneous Jewelry and Watches"
click at [281, 80] on input "text" at bounding box center [302, 83] width 74 height 15
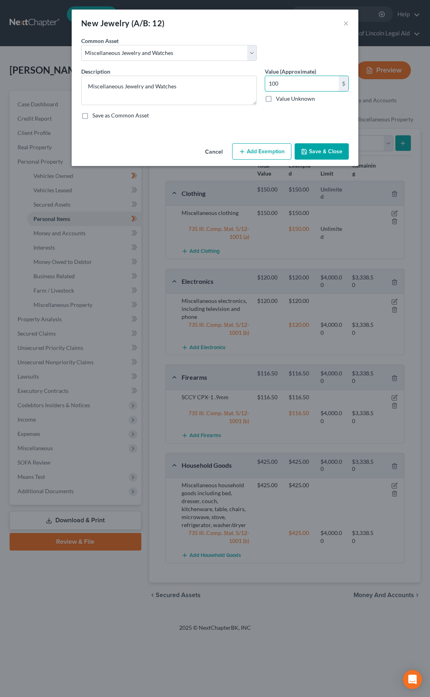
type input "100"
click at [264, 151] on button "Add Exemption" at bounding box center [261, 151] width 59 height 17
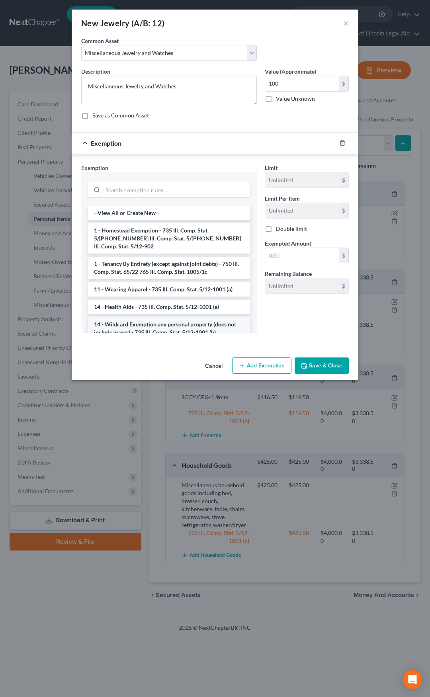
click at [188, 322] on li "14 - Wildcard Exemption any personal property (does not include wages) - 735 Il…" at bounding box center [169, 328] width 163 height 22
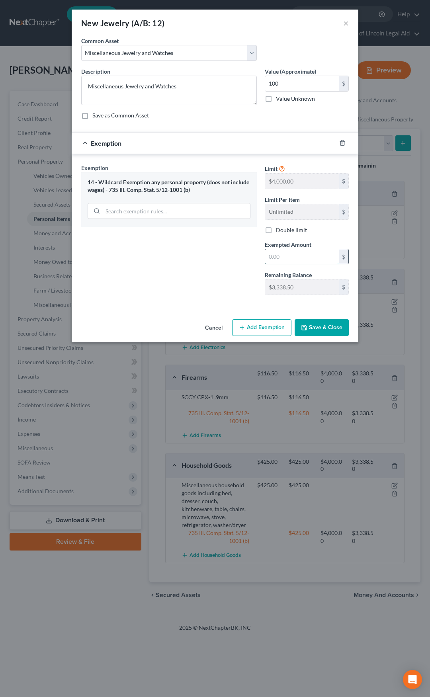
click at [299, 256] on input "text" at bounding box center [302, 256] width 74 height 15
type input "100"
click at [245, 292] on div "Exemption Set must be selected for CA. Exemption * 14 - Wildcard Exemption any …" at bounding box center [169, 233] width 184 height 138
click at [316, 328] on button "Save & Close" at bounding box center [322, 327] width 54 height 17
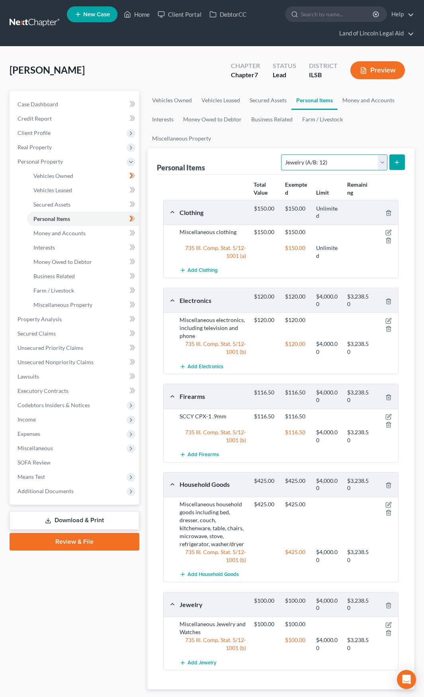
click at [302, 154] on select "Select Item Type Clothing (A/B: 11) Collectibles Of Value (A/B: 8) Electronics …" at bounding box center [334, 162] width 106 height 16
select select "pets"
click at [283, 154] on select "Select Item Type Clothing (A/B: 11) Collectibles Of Value (A/B: 8) Electronics …" at bounding box center [334, 162] width 106 height 16
click at [397, 154] on button "submit" at bounding box center [397, 162] width 16 height 16
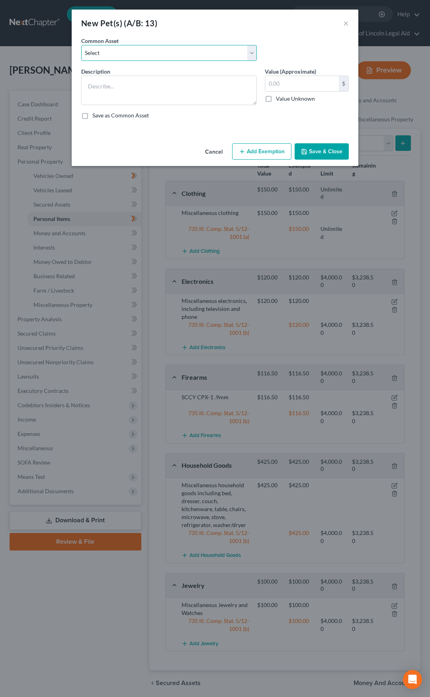
click at [202, 55] on select "Select Household pets. No cash value." at bounding box center [169, 53] width 176 height 16
select select "0"
click at [81, 45] on select "Select Household pets. No cash value." at bounding box center [169, 53] width 176 height 16
type textarea "Household pets. No cash value."
click at [321, 160] on button "Save & Close" at bounding box center [322, 151] width 54 height 17
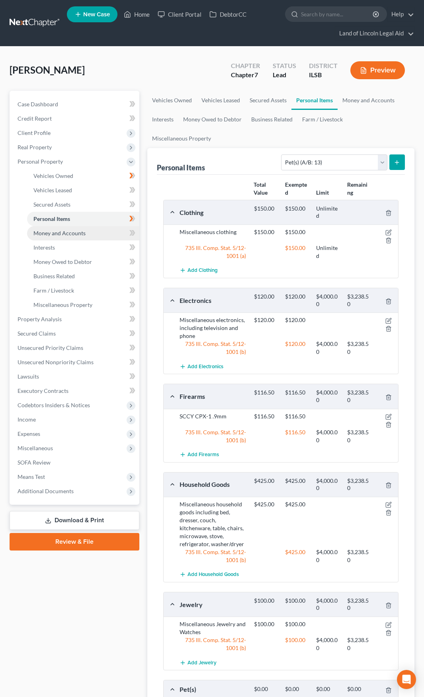
click at [102, 233] on link "Money and Accounts" at bounding box center [83, 233] width 112 height 14
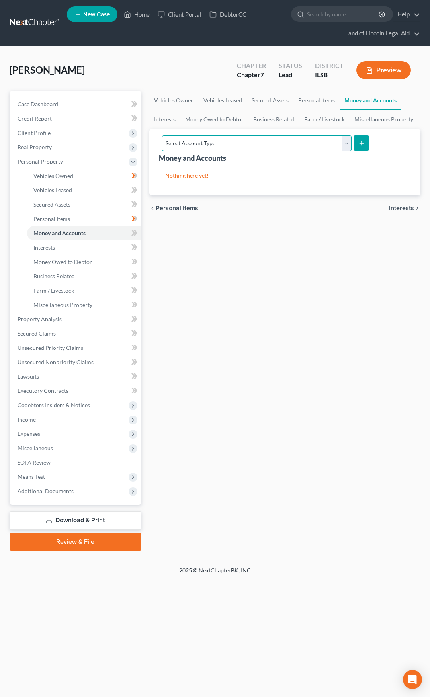
click at [275, 142] on select "Select Account Type Brokerage (A/B: 18, SOFA: 20) Cash on Hand (A/B: 16) Certif…" at bounding box center [256, 143] width 189 height 16
select select "checking"
click at [162, 135] on select "Select Account Type Brokerage (A/B: 18, SOFA: 20) Cash on Hand (A/B: 16) Certif…" at bounding box center [256, 143] width 189 height 16
click at [363, 138] on button "submit" at bounding box center [362, 143] width 16 height 16
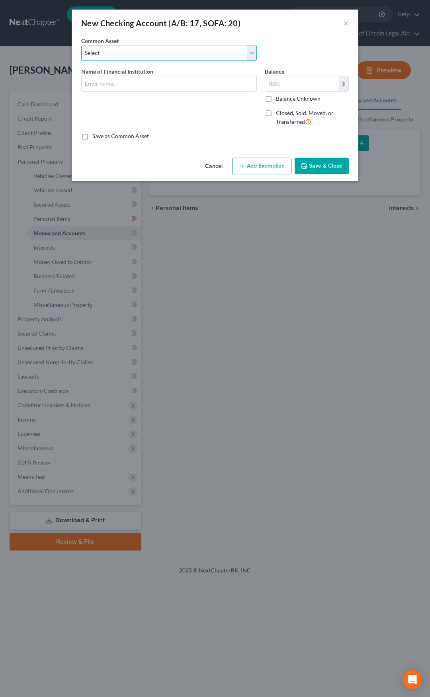
click at [205, 57] on select "Select Direct Express Card Stride National Bank d/b/a Chime" at bounding box center [169, 53] width 176 height 16
click at [264, 32] on div "New Checking Account (A/B: 17, SOFA: 20) ×" at bounding box center [215, 23] width 287 height 27
click at [178, 78] on input "text" at bounding box center [169, 83] width 175 height 15
type input "[PERSON_NAME] Credit Union"
click at [315, 82] on input "text" at bounding box center [302, 83] width 74 height 15
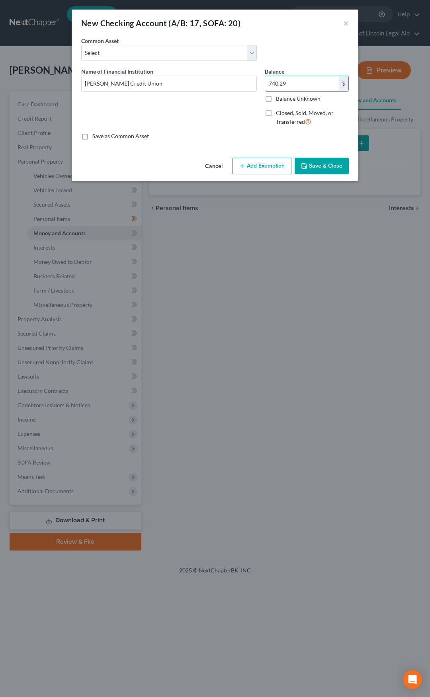
type input "740.29"
click at [254, 170] on button "Add Exemption" at bounding box center [261, 166] width 59 height 17
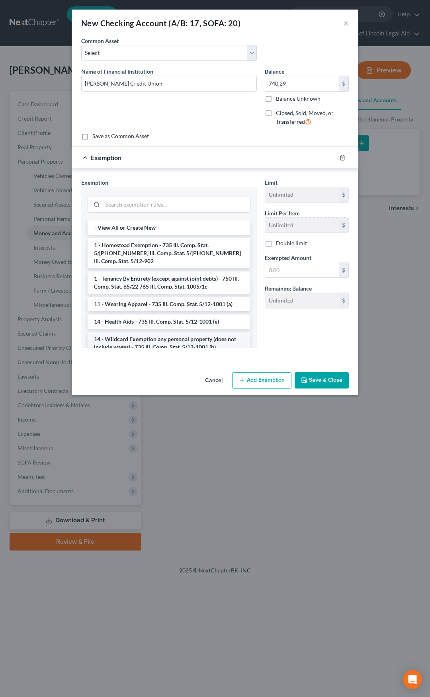
click at [184, 332] on li "14 - Wildcard Exemption any personal property (does not include wages) - 735 Il…" at bounding box center [169, 343] width 163 height 22
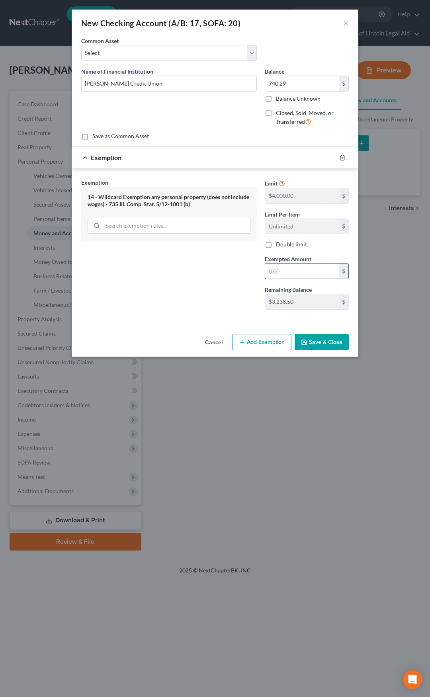
click at [309, 266] on input "text" at bounding box center [302, 271] width 74 height 15
type input "740.29"
click at [318, 338] on button "Save & Close" at bounding box center [322, 342] width 54 height 17
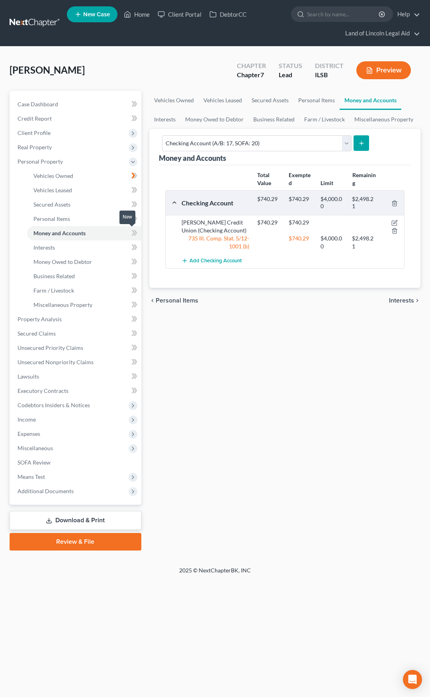
click at [136, 234] on icon at bounding box center [135, 233] width 4 height 6
click at [230, 141] on select "Select Account Type Brokerage (A/B: 18, SOFA: 20) Cash on Hand (A/B: 16) Certif…" at bounding box center [256, 143] width 189 height 16
select select "savings"
click at [162, 135] on select "Select Account Type Brokerage (A/B: 18, SOFA: 20) Cash on Hand (A/B: 16) Certif…" at bounding box center [256, 143] width 189 height 16
click at [359, 142] on icon "submit" at bounding box center [361, 143] width 6 height 6
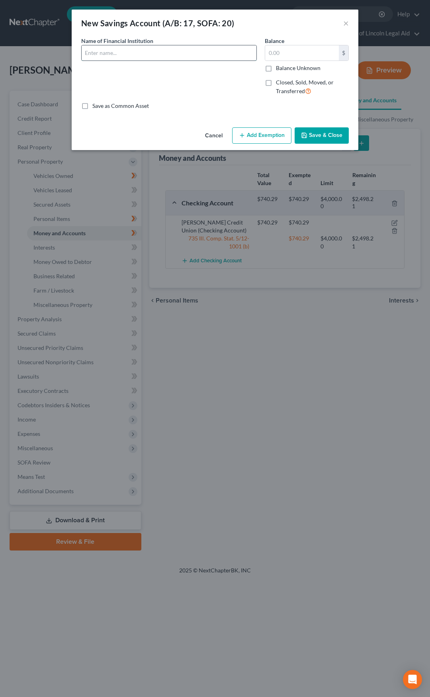
click at [150, 50] on input "text" at bounding box center [169, 52] width 175 height 15
type input "[PERSON_NAME] Credit Union"
click at [293, 54] on input "text" at bounding box center [302, 52] width 74 height 15
type input "200"
click at [258, 133] on button "Add Exemption" at bounding box center [261, 135] width 59 height 17
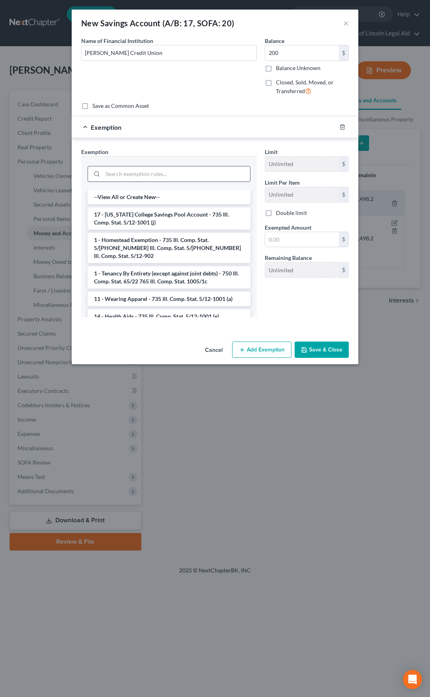
click at [161, 172] on input "search" at bounding box center [176, 173] width 147 height 15
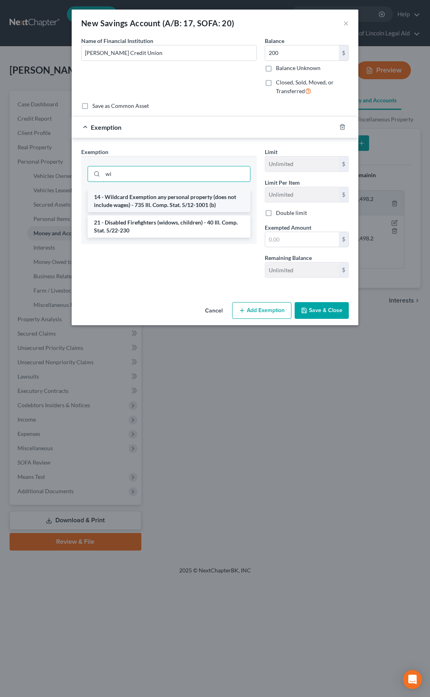
type input "wi"
click at [164, 205] on li "14 - Wildcard Exemption any personal property (does not include wages) - 735 Il…" at bounding box center [169, 201] width 163 height 22
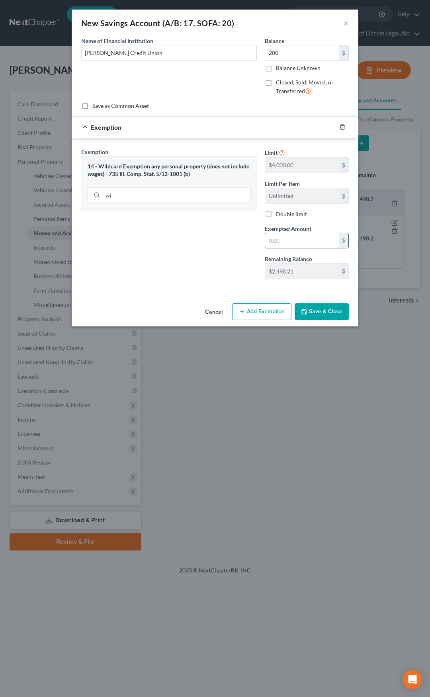
click at [281, 245] on input "text" at bounding box center [302, 240] width 74 height 15
type input "200"
click at [326, 313] on button "Save & Close" at bounding box center [322, 311] width 54 height 17
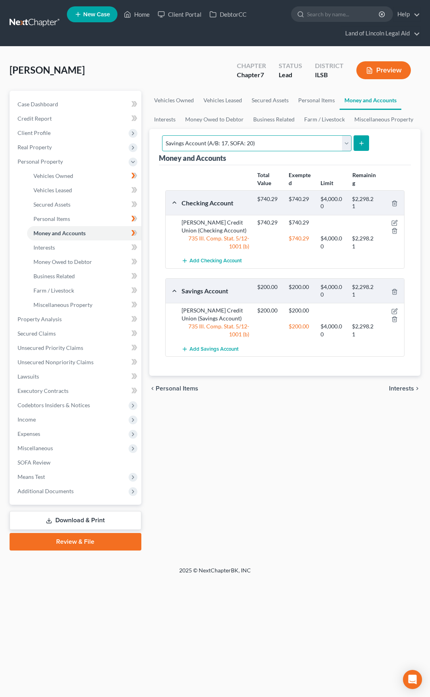
click at [191, 144] on select "Select Account Type Brokerage (A/B: 18, SOFA: 20) Cash on Hand (A/B: 16) Certif…" at bounding box center [256, 143] width 189 height 16
select select "other"
click at [162, 135] on select "Select Account Type Brokerage (A/B: 18, SOFA: 20) Cash on Hand (A/B: 16) Certif…" at bounding box center [256, 143] width 189 height 16
click at [358, 143] on icon "submit" at bounding box center [361, 143] width 6 height 6
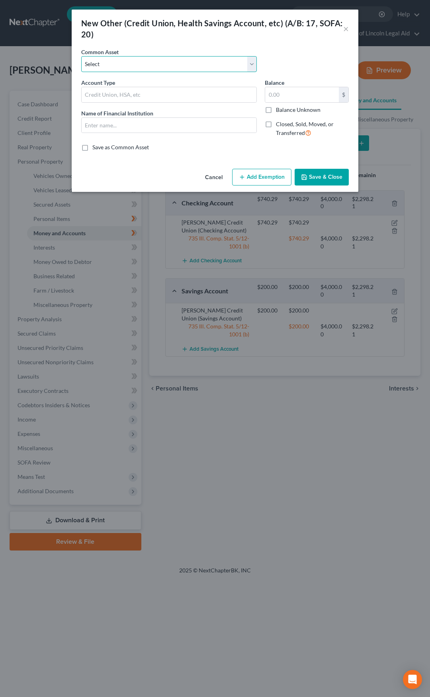
click at [111, 64] on select "Select Pre-Paid Debit Card Online Account Online Account" at bounding box center [169, 64] width 176 height 16
select select "0"
click at [81, 56] on select "Select Pre-Paid Debit Card Online Account Online Account" at bounding box center [169, 64] width 176 height 16
type input "Pre-Paid Debit Card"
type input "NetSpend"
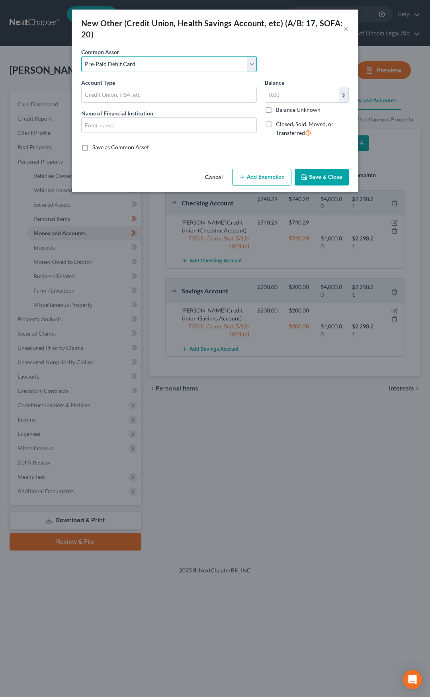
type input "0"
drag, startPoint x: 117, startPoint y: 126, endPoint x: 78, endPoint y: 126, distance: 39.0
click at [78, 126] on div "Account Type Pre-Paid Debit Card Name of Financial Institution * NetSpend" at bounding box center [169, 110] width 184 height 65
type input "Way2Go"
type input "385.64"
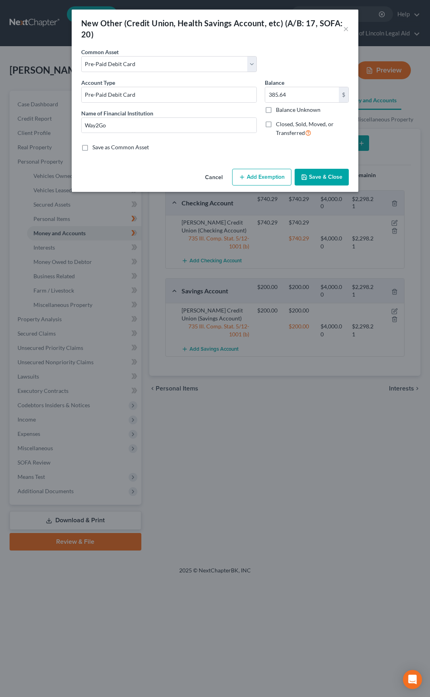
click at [256, 177] on button "Add Exemption" at bounding box center [261, 177] width 59 height 17
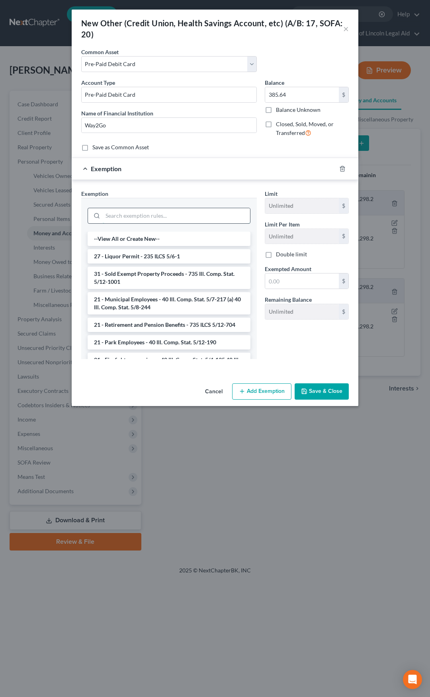
click at [162, 219] on input "search" at bounding box center [176, 215] width 147 height 15
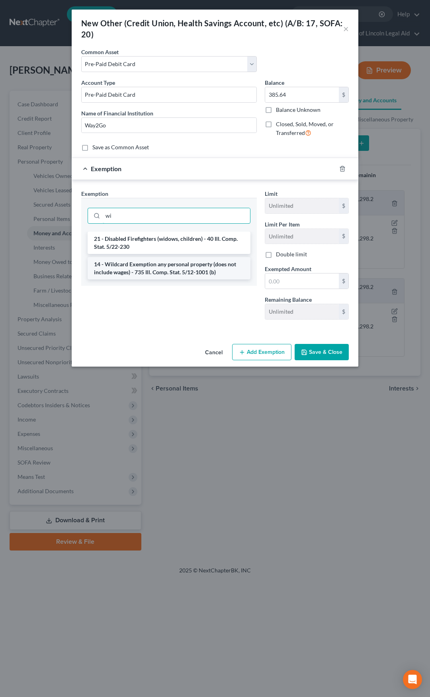
type input "wi"
click at [169, 267] on li "14 - Wildcard Exemption any personal property (does not include wages) - 735 Il…" at bounding box center [169, 268] width 163 height 22
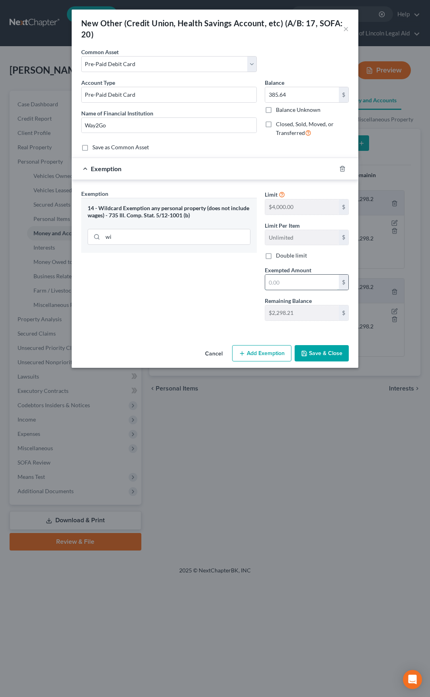
click at [296, 287] on input "text" at bounding box center [302, 282] width 74 height 15
type input "385.64"
click at [318, 354] on button "Save & Close" at bounding box center [322, 353] width 54 height 17
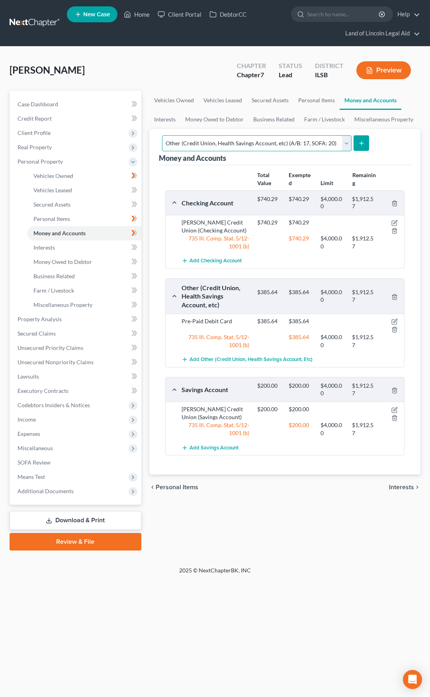
click at [225, 142] on select "Select Account Type Brokerage (A/B: 18, SOFA: 20) Cash on Hand (A/B: 16) Certif…" at bounding box center [256, 143] width 189 height 16
click at [162, 135] on select "Select Account Type Brokerage (A/B: 18, SOFA: 20) Cash on Hand (A/B: 16) Certif…" at bounding box center [256, 143] width 189 height 16
click at [363, 141] on button "submit" at bounding box center [362, 143] width 16 height 16
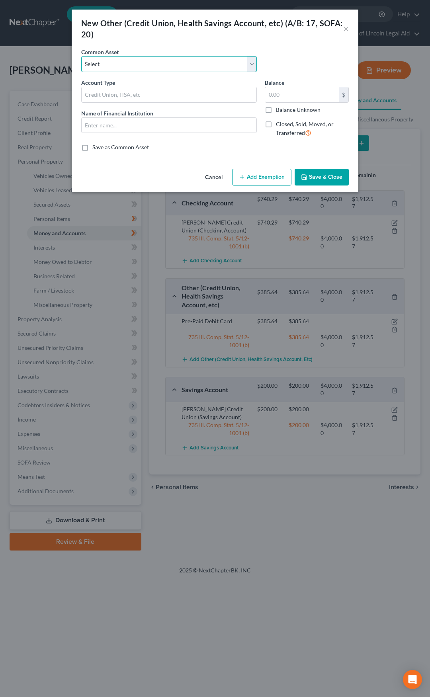
click at [146, 62] on select "Select Pre-Paid Debit Card Online Account Online Account" at bounding box center [169, 64] width 176 height 16
select select "1"
click at [81, 56] on select "Select Pre-Paid Debit Card Online Account Online Account" at bounding box center [169, 64] width 176 height 16
type input "Online Account"
type input "CashApp"
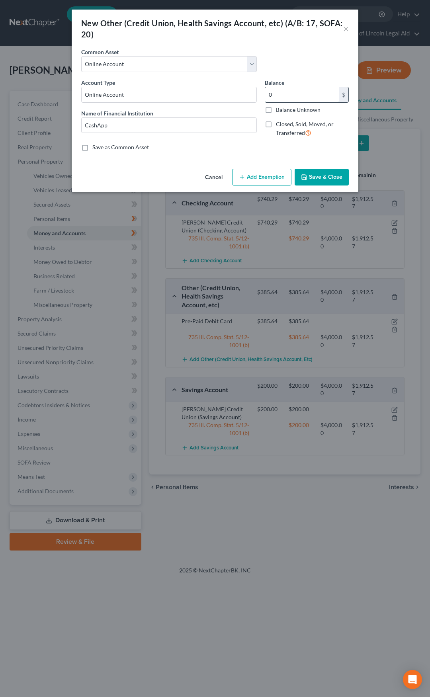
click at [284, 92] on input "0" at bounding box center [302, 94] width 74 height 15
type input "2.72"
click at [263, 173] on button "Add Exemption" at bounding box center [261, 177] width 59 height 17
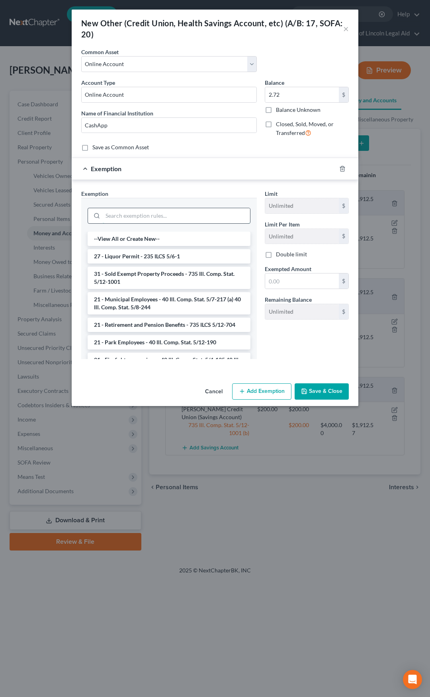
click at [166, 220] on input "search" at bounding box center [176, 215] width 147 height 15
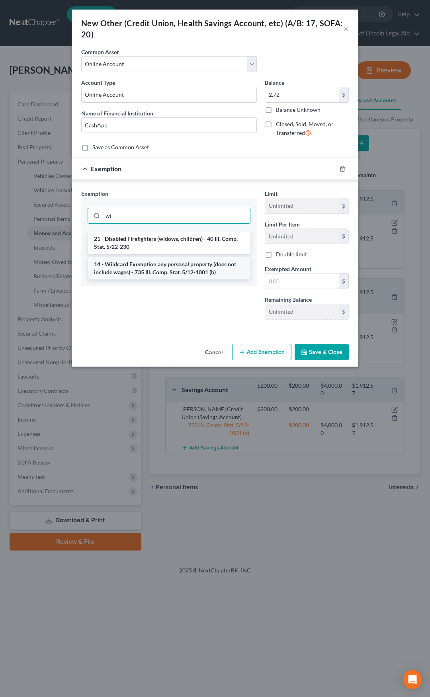
type input "wi"
click at [170, 259] on li "14 - Wildcard Exemption any personal property (does not include wages) - 735 Il…" at bounding box center [169, 268] width 163 height 22
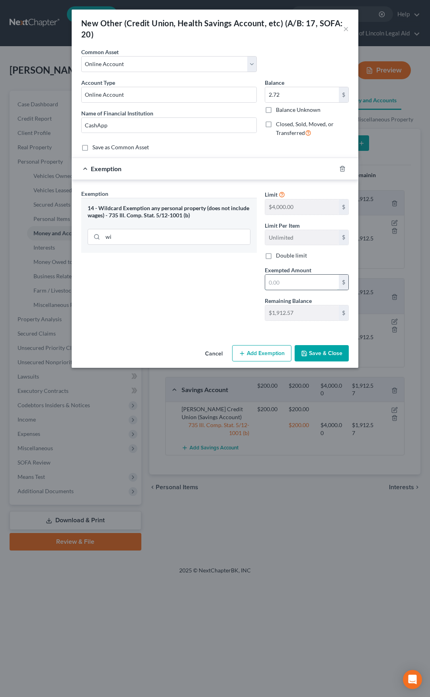
click at [285, 288] on input "text" at bounding box center [302, 282] width 74 height 15
type input "2.72"
click at [318, 352] on button "Save & Close" at bounding box center [322, 353] width 54 height 17
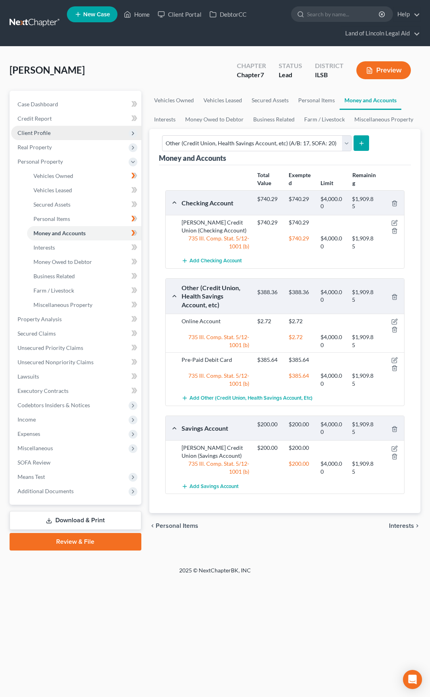
click at [93, 133] on span "Client Profile" at bounding box center [76, 133] width 130 height 14
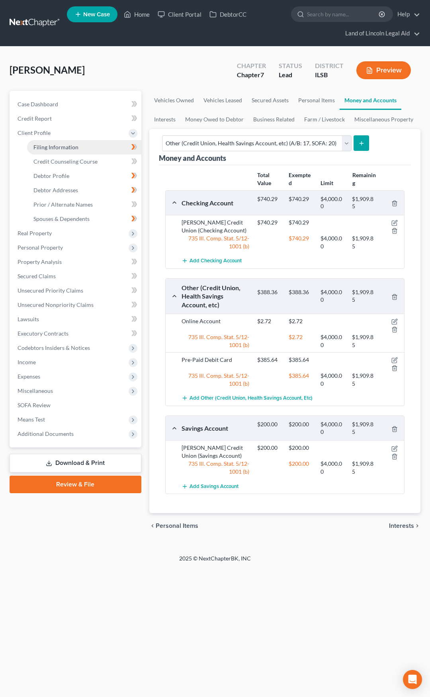
click at [97, 145] on link "Filing Information" at bounding box center [84, 147] width 114 height 14
select select "1"
select select "0"
select select "26"
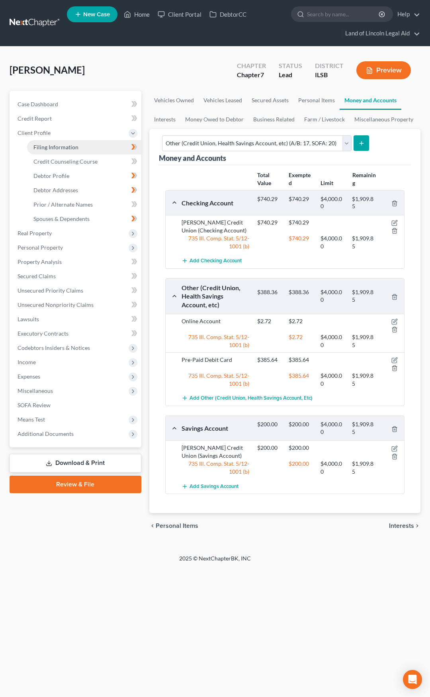
select select "3"
select select "14"
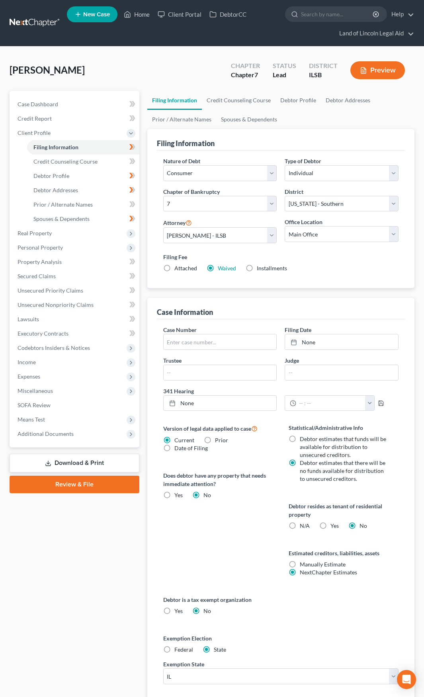
click at [174, 267] on label "Attached" at bounding box center [185, 268] width 23 height 8
click at [178, 267] on input "Attached" at bounding box center [180, 266] width 5 height 5
radio input "true"
radio input "false"
click at [84, 248] on span "Personal Property" at bounding box center [75, 247] width 128 height 14
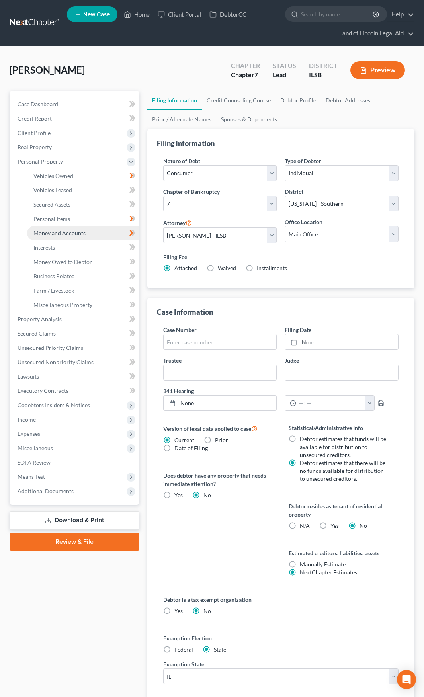
click at [85, 234] on link "Money and Accounts" at bounding box center [83, 233] width 112 height 14
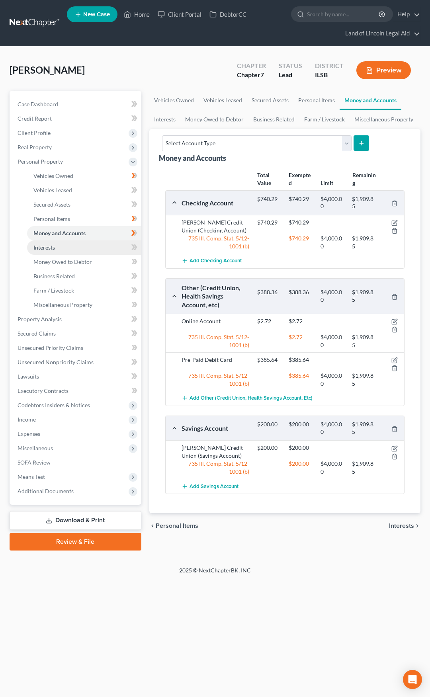
click at [100, 248] on link "Interests" at bounding box center [84, 247] width 114 height 14
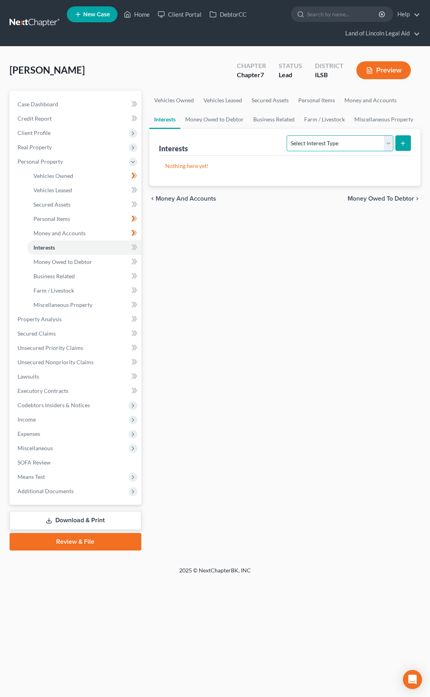
click at [311, 145] on select "Select Interest Type 401K (A/B: 21) Annuity (A/B: 23) Bond (A/B: 18) Education …" at bounding box center [340, 143] width 106 height 16
select select "term_life_insurance"
click at [288, 135] on select "Select Interest Type 401K (A/B: 21) Annuity (A/B: 23) Bond (A/B: 18) Education …" at bounding box center [340, 143] width 106 height 16
click at [403, 143] on line "submit" at bounding box center [403, 143] width 0 height 4
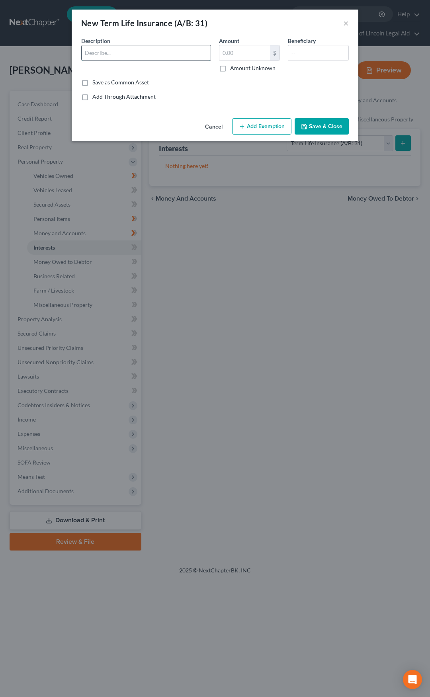
click at [154, 54] on input "text" at bounding box center [146, 52] width 129 height 15
type input "Premiere"
click at [250, 52] on input "text" at bounding box center [244, 52] width 51 height 15
drag, startPoint x: 223, startPoint y: 68, endPoint x: 238, endPoint y: 70, distance: 16.0
click at [230, 68] on label "Amount Unknown" at bounding box center [252, 68] width 45 height 8
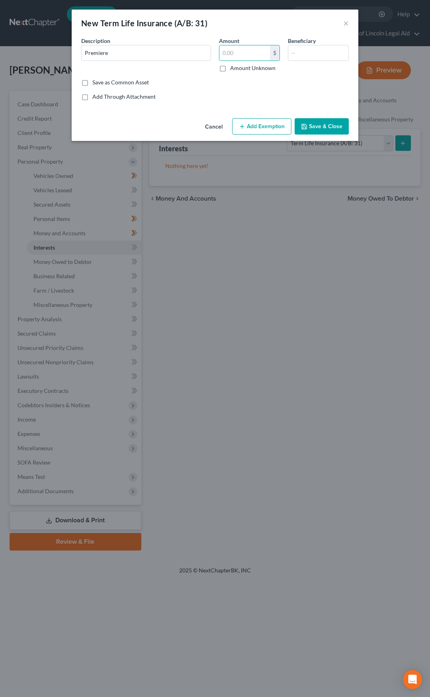
click at [233, 68] on input "Amount Unknown" at bounding box center [235, 66] width 5 height 5
checkbox input "true"
click at [294, 53] on input "text" at bounding box center [318, 52] width 60 height 15
type input "C"
type input "Daughter"
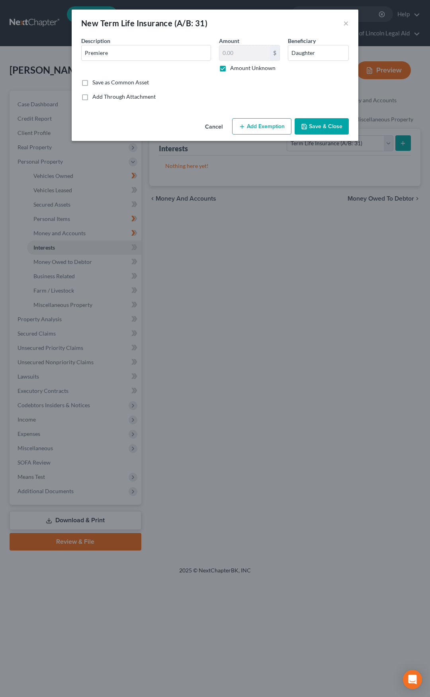
click at [267, 126] on button "Add Exemption" at bounding box center [261, 126] width 59 height 17
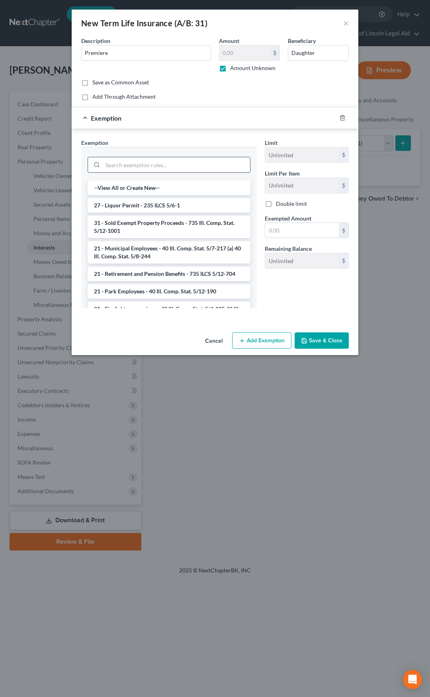
click at [173, 167] on input "search" at bounding box center [176, 164] width 147 height 15
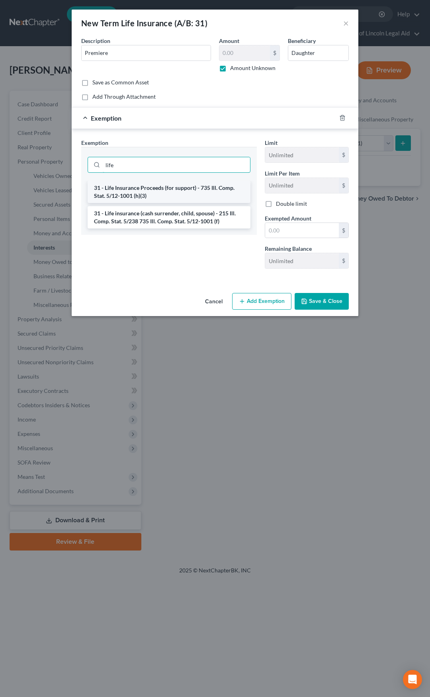
type input "life"
click at [174, 190] on li "31 - Life Insurance Proceeds (for support) - 735 Ill. Comp. Stat. 5/12-1001 (h)…" at bounding box center [169, 192] width 163 height 22
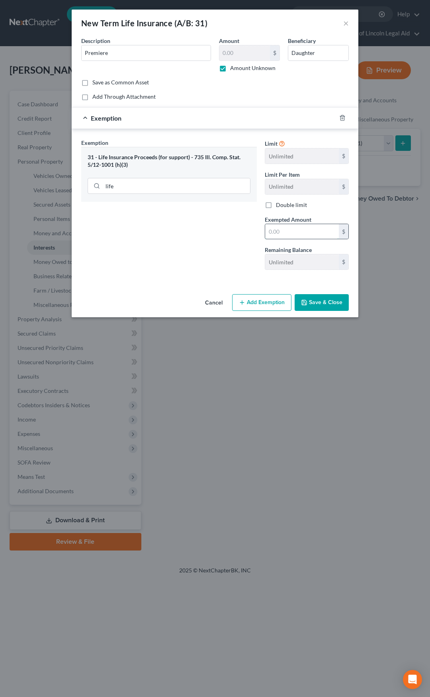
click at [279, 232] on input "text" at bounding box center [302, 231] width 74 height 15
type input "1"
click at [234, 249] on div "Exemption Set must be selected for CA. Exemption * 31 - Life Insurance Proceeds…" at bounding box center [169, 208] width 184 height 138
click at [324, 302] on button "Save & Close" at bounding box center [322, 302] width 54 height 17
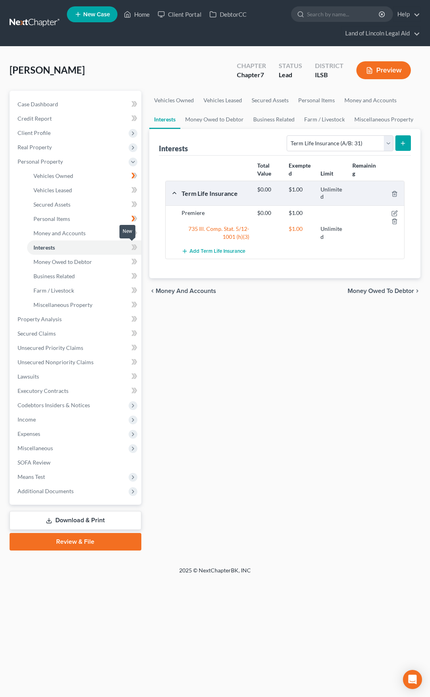
click at [132, 244] on icon at bounding box center [134, 247] width 6 height 10
click at [111, 319] on link "Property Analysis" at bounding box center [76, 319] width 130 height 14
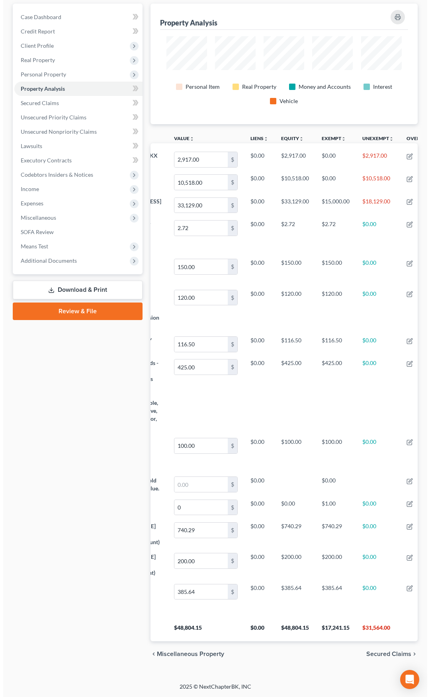
scroll to position [0, 53]
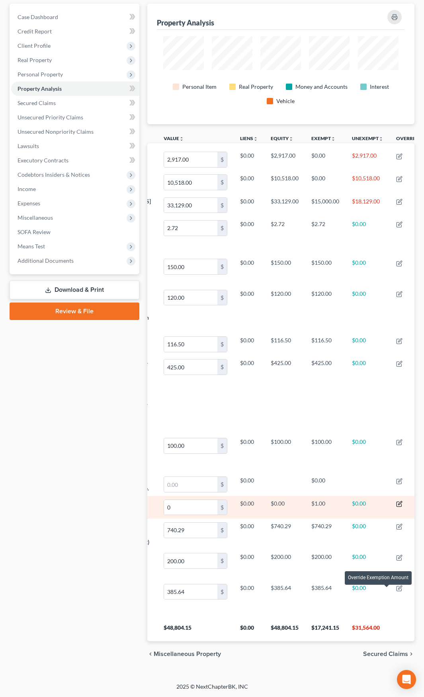
click at [398, 501] on icon "button" at bounding box center [400, 503] width 4 height 4
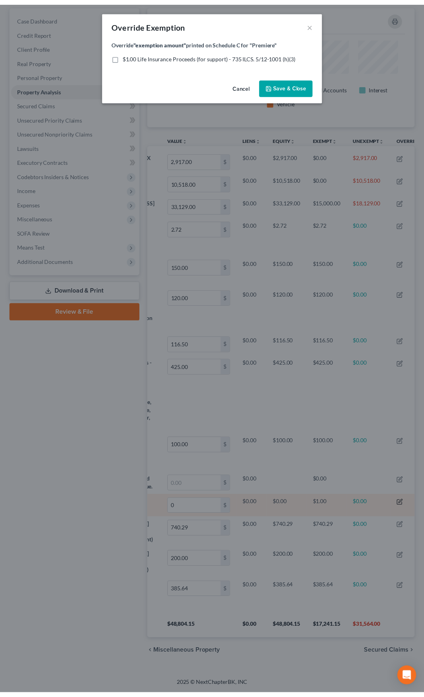
scroll to position [0, 0]
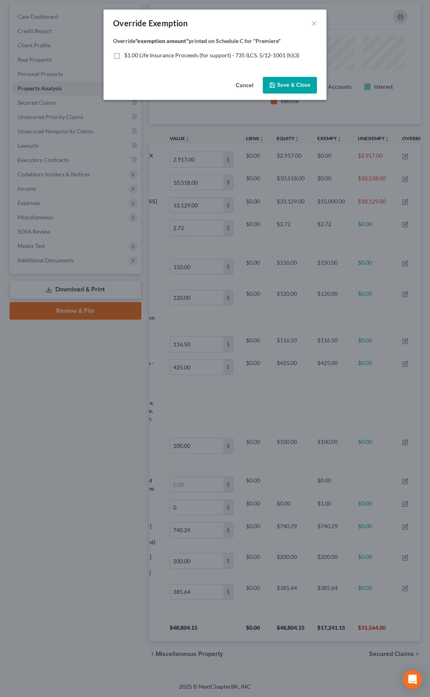
click at [124, 57] on label "$1.00 Life Insurance Proceeds (for support) - 735 ILCS. 5/12-1001 (h)(3)" at bounding box center [211, 55] width 175 height 8
click at [127, 57] on input "$1.00 Life Insurance Proceeds (for support) - 735 ILCS. 5/12-1001 (h)(3)" at bounding box center [129, 53] width 5 height 5
checkbox input "true"
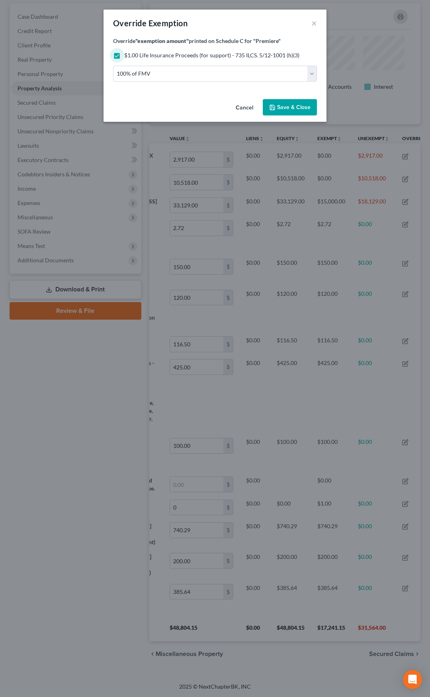
click at [282, 109] on span "Save & Close" at bounding box center [293, 107] width 33 height 7
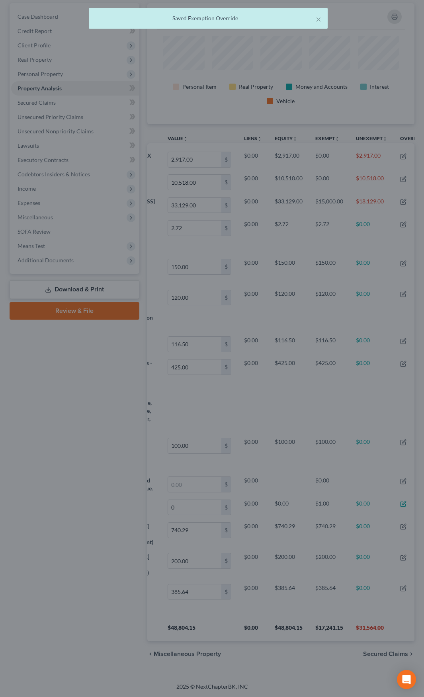
scroll to position [397977, 397830]
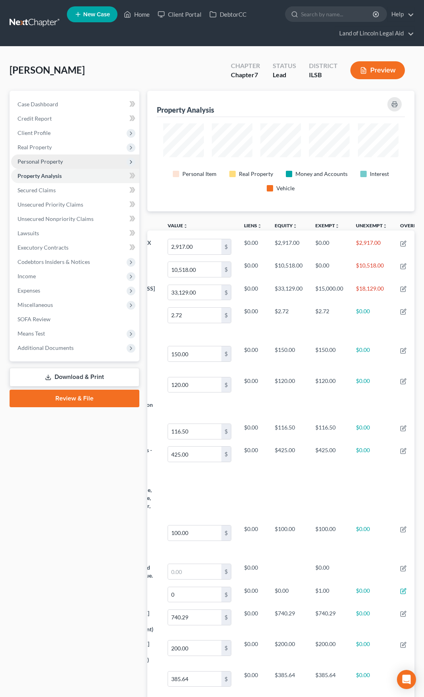
click at [109, 163] on span "Personal Property" at bounding box center [75, 161] width 128 height 14
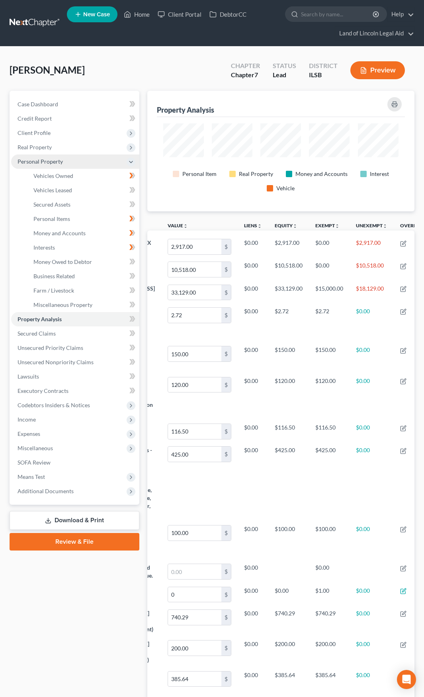
click at [104, 165] on span "Personal Property" at bounding box center [75, 161] width 128 height 14
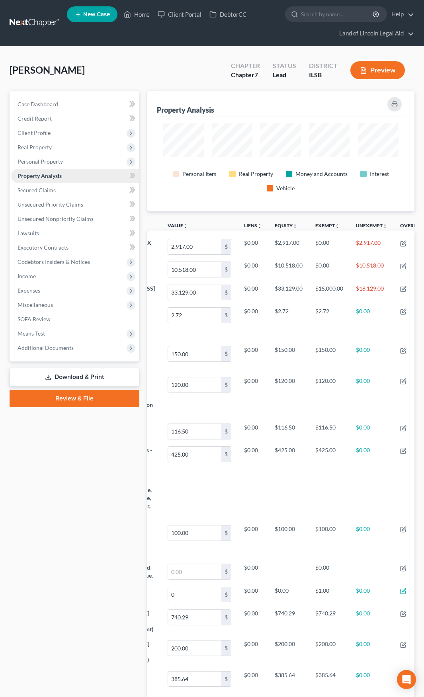
click at [99, 178] on link "Property Analysis" at bounding box center [75, 176] width 128 height 14
click at [96, 164] on span "Personal Property" at bounding box center [75, 161] width 128 height 14
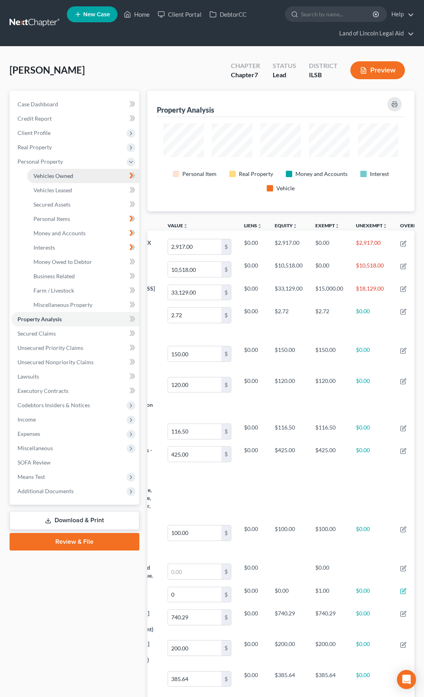
click at [96, 176] on link "Vehicles Owned" at bounding box center [83, 176] width 112 height 14
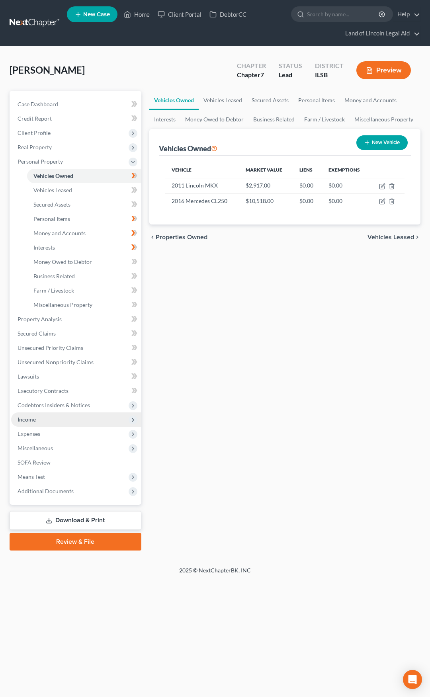
click at [101, 422] on span "Income" at bounding box center [76, 419] width 130 height 14
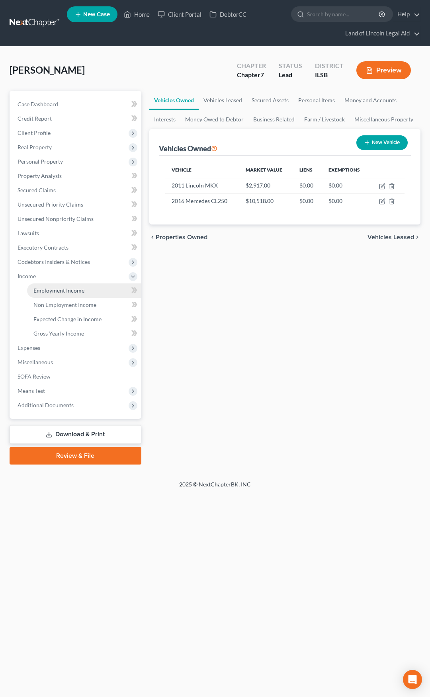
click at [107, 290] on link "Employment Income" at bounding box center [84, 290] width 114 height 14
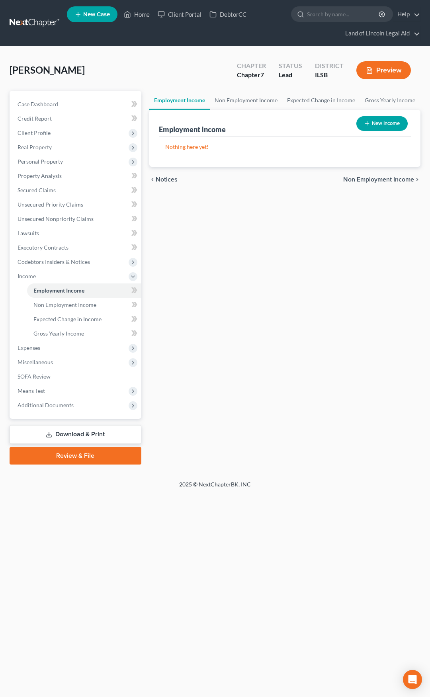
click at [383, 125] on button "New Income" at bounding box center [381, 123] width 51 height 15
select select "0"
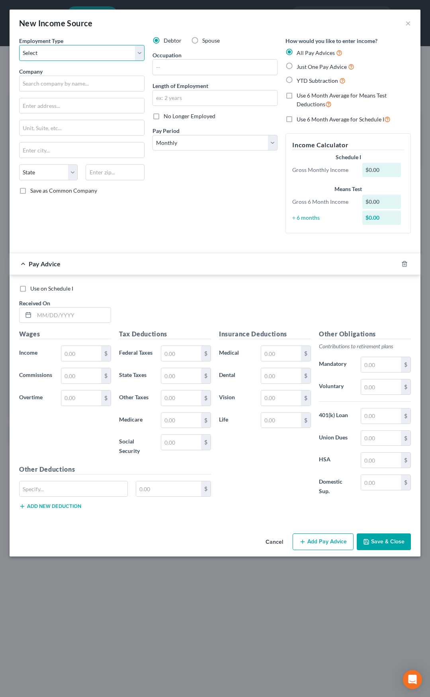
click at [113, 56] on select "Select Full or [DEMOGRAPHIC_DATA] Employment Self Employment" at bounding box center [81, 53] width 125 height 16
select select "0"
click at [19, 45] on select "Select Full or [DEMOGRAPHIC_DATA] Employment Self Employment" at bounding box center [81, 53] width 125 height 16
click at [89, 87] on input "text" at bounding box center [81, 84] width 125 height 16
click at [82, 86] on input "text" at bounding box center [81, 84] width 125 height 16
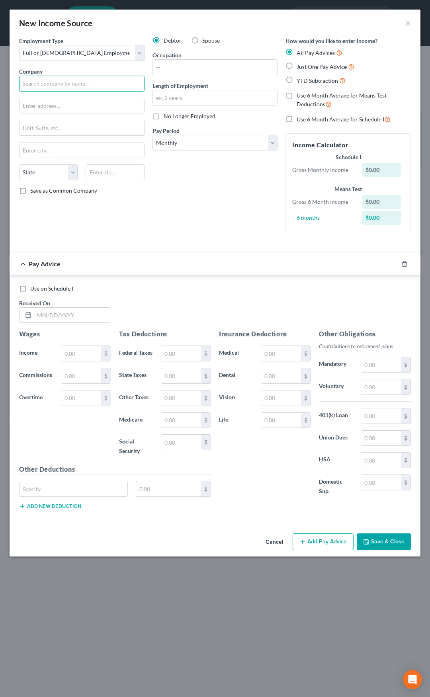
click at [81, 79] on input "text" at bounding box center [81, 84] width 125 height 16
type input "Right at Home SW-IL"
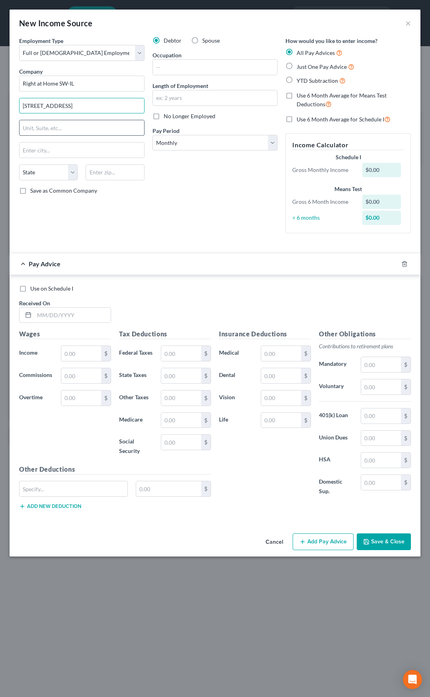
type input "[STREET_ADDRESS]"
type input "2"
type input "62226"
type input "[GEOGRAPHIC_DATA]"
select select "14"
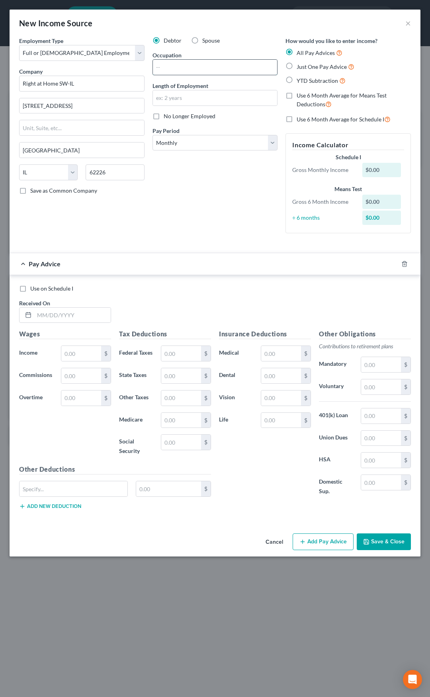
click at [176, 73] on input "text" at bounding box center [215, 67] width 125 height 15
type input "Home Health Aid"
type input "3 months"
click at [189, 147] on select "Select Monthly Twice Monthly Every Other Week Weekly" at bounding box center [214, 143] width 125 height 16
select select "2"
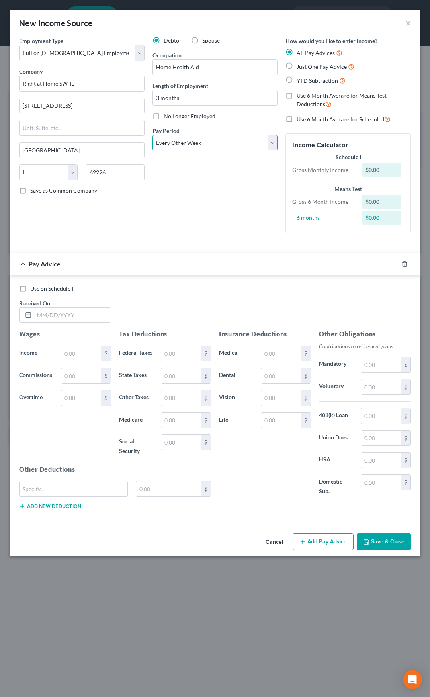
click at [152, 135] on select "Select Monthly Twice Monthly Every Other Week Weekly" at bounding box center [214, 143] width 125 height 16
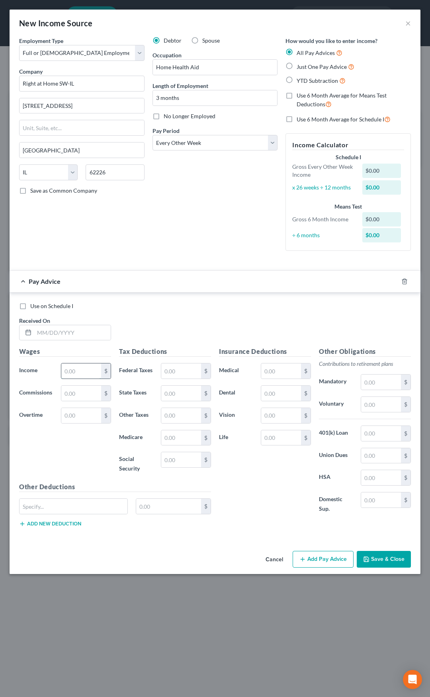
click at [84, 366] on input "text" at bounding box center [81, 370] width 40 height 15
type input "248.36"
type input "1.44"
type input "3.6"
type input "15.4"
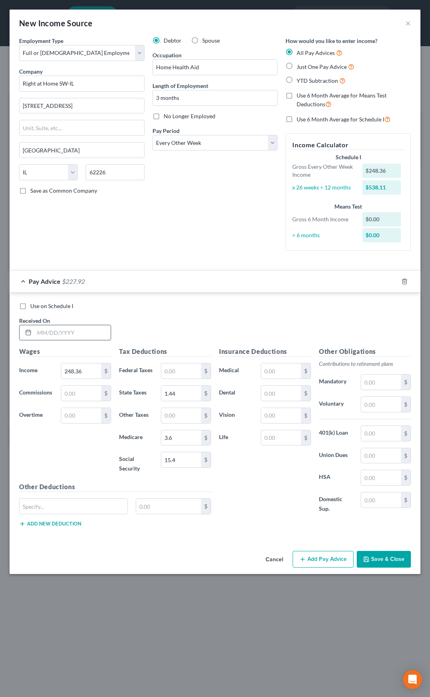
click at [87, 330] on input "text" at bounding box center [72, 332] width 76 height 15
type input "[DATE]"
click at [162, 283] on div "Pay Advice $227.92 on [DATE]" at bounding box center [199, 281] width 379 height 21
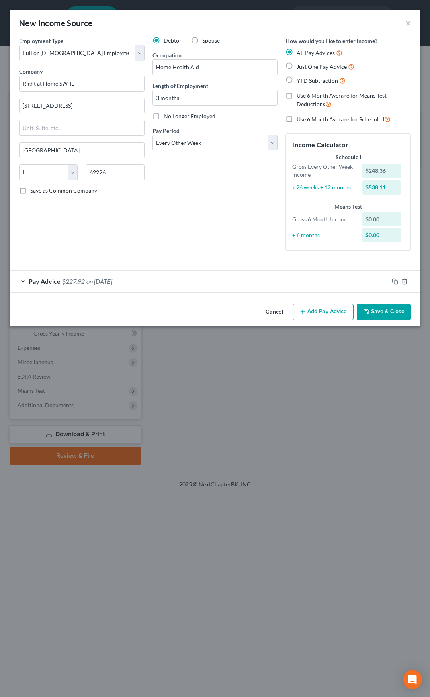
click at [308, 311] on button "Add Pay Advice" at bounding box center [323, 312] width 61 height 17
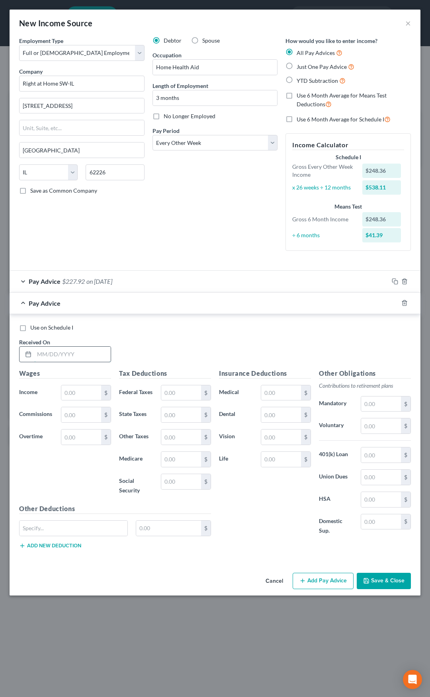
click at [84, 357] on input "text" at bounding box center [72, 354] width 76 height 15
type input "[DATE]"
type input "347.94"
type input "6.37"
type input "5.05"
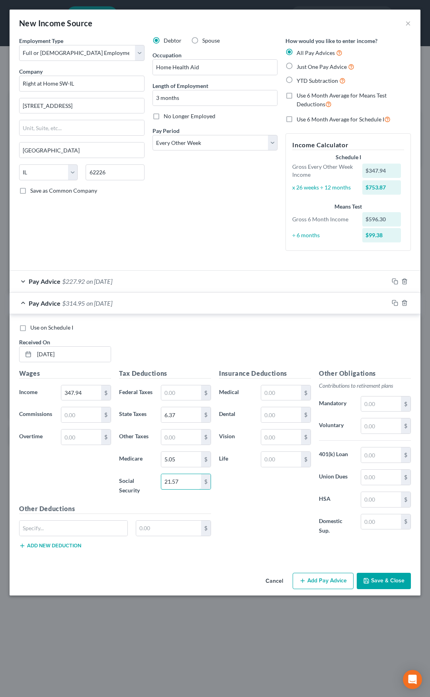
type input "21.57"
click at [162, 309] on div "Pay Advice $314.95 on [DATE]" at bounding box center [199, 303] width 379 height 21
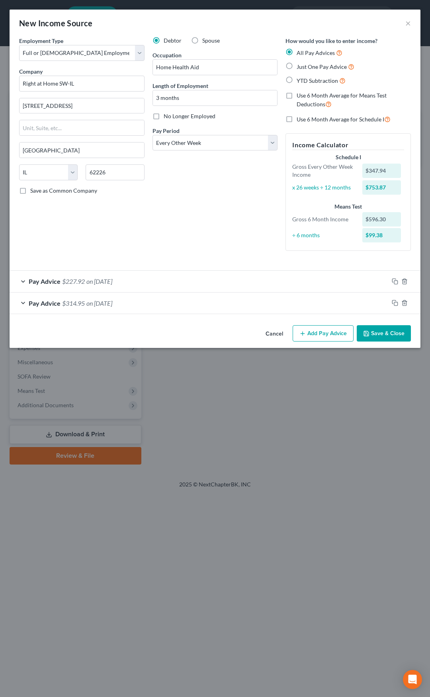
click at [321, 332] on button "Add Pay Advice" at bounding box center [323, 333] width 61 height 17
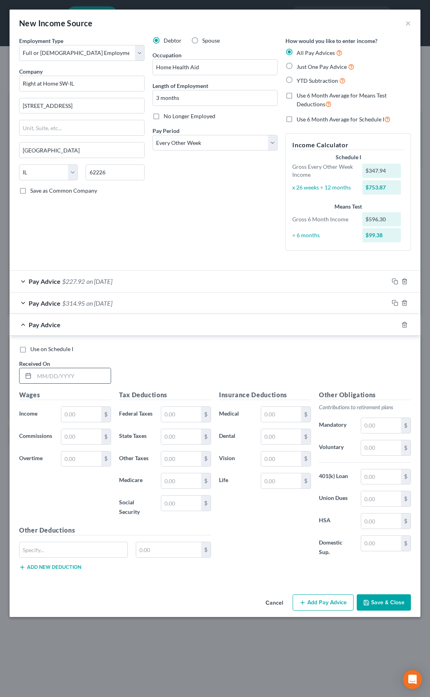
click at [72, 371] on input "text" at bounding box center [72, 375] width 76 height 15
type input "[DATE]"
type input "594"
type input "18.55"
type input "5"
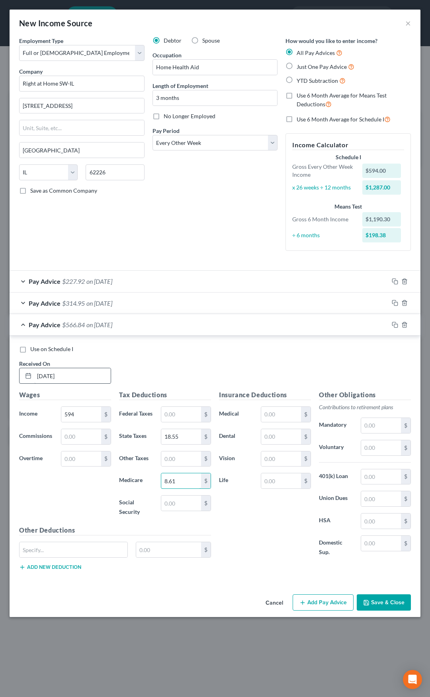
type input "8.61"
type input "36.83"
click at [155, 327] on div "Pay Advice $530.01 on [DATE]" at bounding box center [199, 324] width 379 height 21
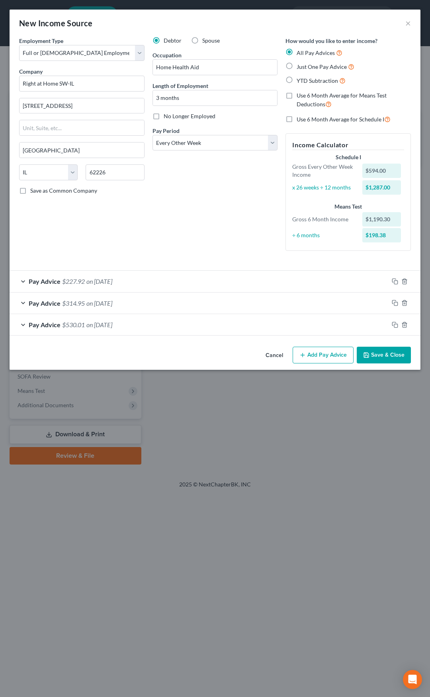
click at [314, 357] on button "Add Pay Advice" at bounding box center [323, 355] width 61 height 17
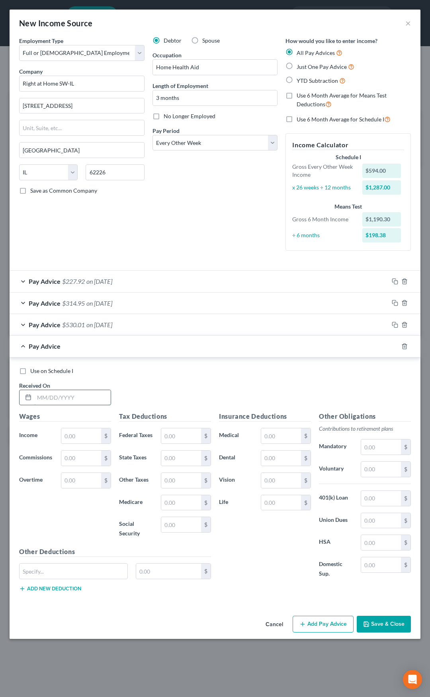
click at [96, 395] on input "text" at bounding box center [72, 397] width 76 height 15
type input "[DATE]"
type input "266.50"
type input "2.34"
type input "3.86"
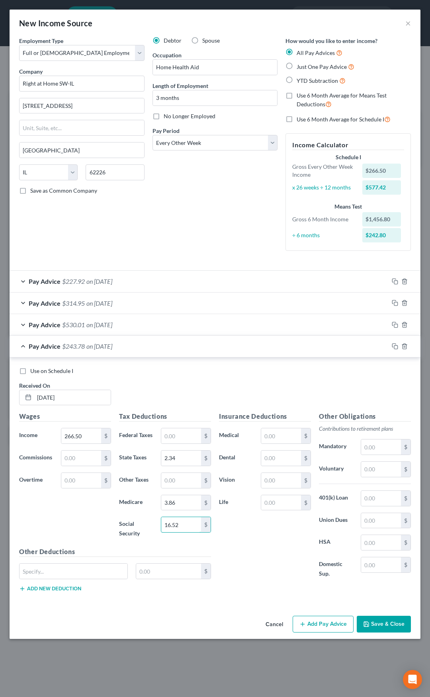
type input "16.52"
click at [171, 352] on div "Pay Advice $243.78 on [DATE]" at bounding box center [199, 346] width 379 height 21
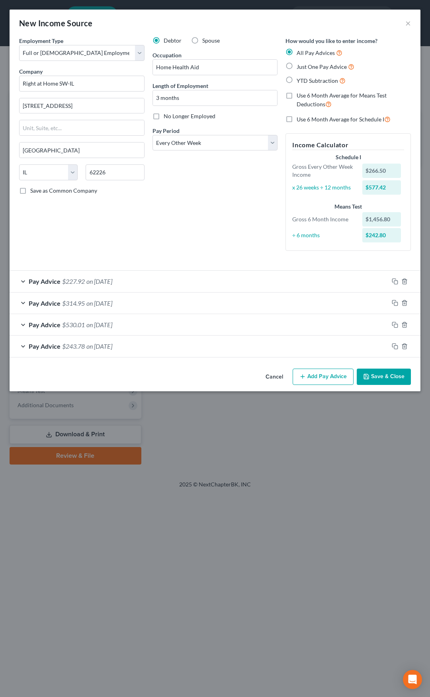
click at [142, 318] on div "Pay Advice $530.01 on [DATE]" at bounding box center [199, 324] width 379 height 21
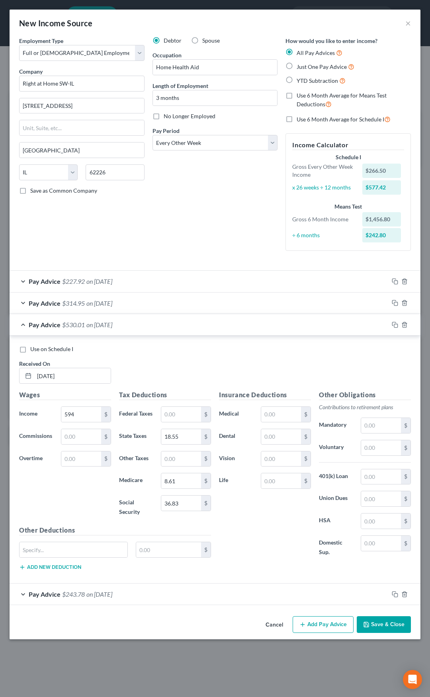
click at [142, 318] on div "Pay Advice $530.01 on [DATE]" at bounding box center [199, 324] width 379 height 21
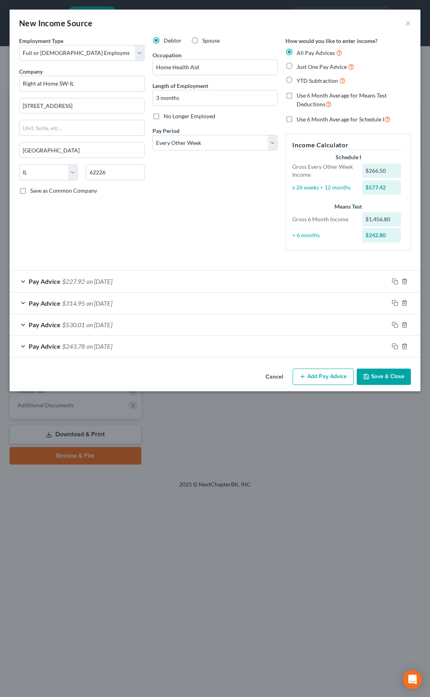
click at [134, 304] on div "Pay Advice $314.95 on [DATE]" at bounding box center [199, 303] width 379 height 21
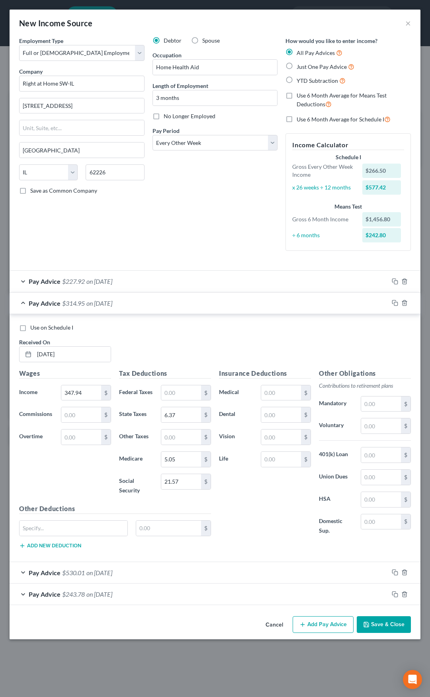
click at [30, 330] on label "Use on Schedule I" at bounding box center [51, 328] width 43 height 8
click at [33, 329] on input "Use on Schedule I" at bounding box center [35, 326] width 5 height 5
checkbox input "true"
click at [129, 304] on div "Pay Advice $314.95 on [DATE] - Use on Schedule I" at bounding box center [199, 303] width 379 height 21
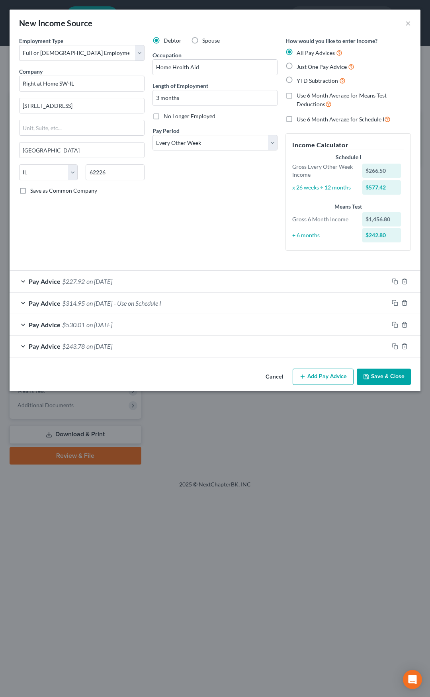
click at [378, 375] on button "Save & Close" at bounding box center [384, 377] width 54 height 17
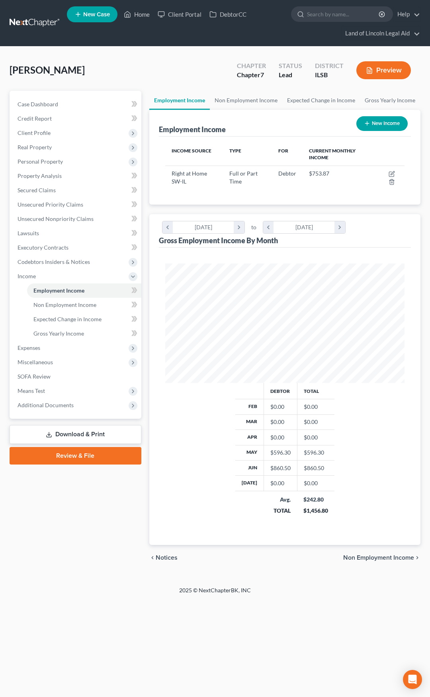
scroll to position [119, 256]
click at [136, 288] on icon at bounding box center [134, 290] width 6 height 10
click at [367, 125] on icon "button" at bounding box center [367, 123] width 6 height 6
select select "0"
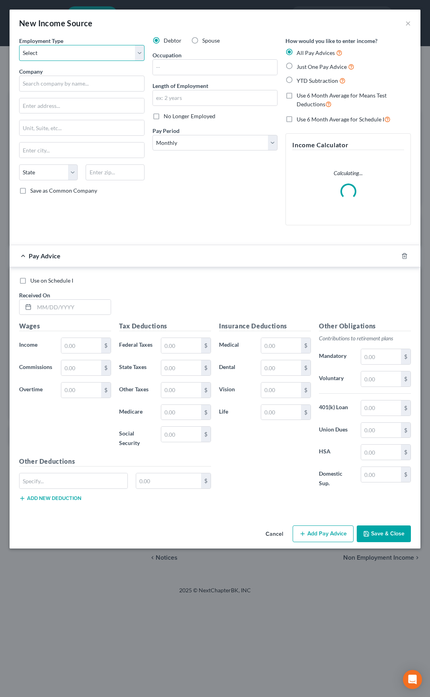
drag, startPoint x: 85, startPoint y: 50, endPoint x: 82, endPoint y: 57, distance: 7.5
click at [85, 50] on select "Select Full or [DEMOGRAPHIC_DATA] Employment Self Employment" at bounding box center [81, 53] width 125 height 16
select select "0"
click at [19, 45] on select "Select Full or [DEMOGRAPHIC_DATA] Employment Self Employment" at bounding box center [81, 53] width 125 height 16
click at [64, 85] on input "text" at bounding box center [81, 84] width 125 height 16
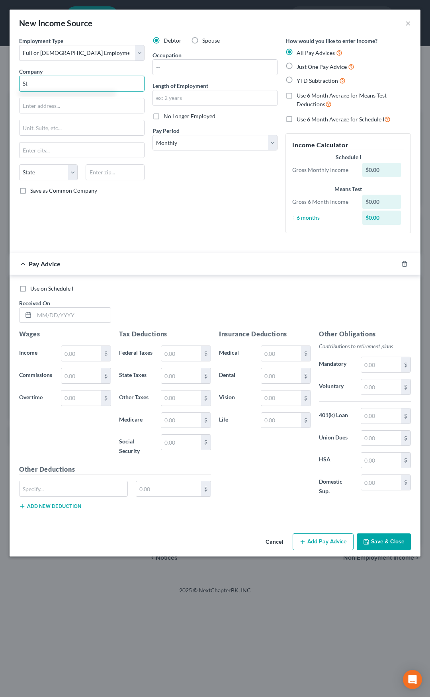
type input "S"
type input "C"
type input "State of [US_STATE] Comptroller"
type input "[STREET_ADDRESS][PERSON_NAME]"
type input "62704"
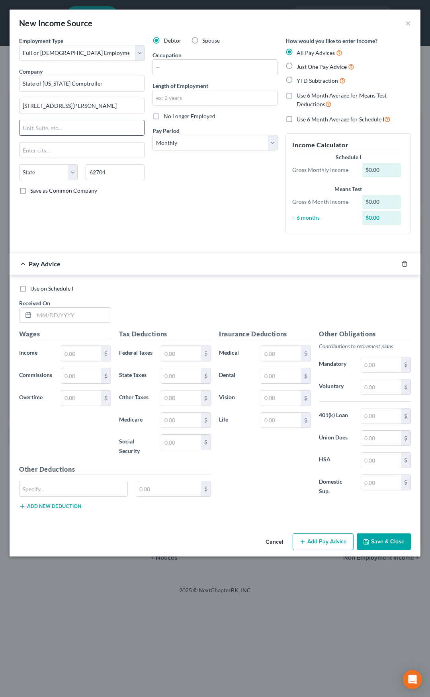
type input "[GEOGRAPHIC_DATA]"
select select "14"
click at [30, 190] on label "Save as Common Company" at bounding box center [63, 191] width 67 height 8
click at [33, 190] on input "Save as Common Company" at bounding box center [35, 189] width 5 height 5
checkbox input "true"
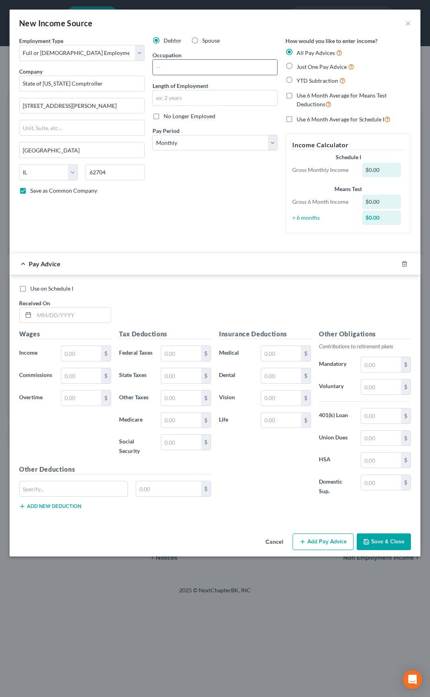
click at [180, 67] on input "text" at bounding box center [215, 67] width 125 height 15
type input "Home Health Aid"
click at [184, 101] on input "text" at bounding box center [215, 97] width 125 height 15
click at [73, 314] on input "text" at bounding box center [72, 315] width 76 height 15
click at [207, 141] on select "Select Monthly Twice Monthly Every Other Week Weekly" at bounding box center [214, 143] width 125 height 16
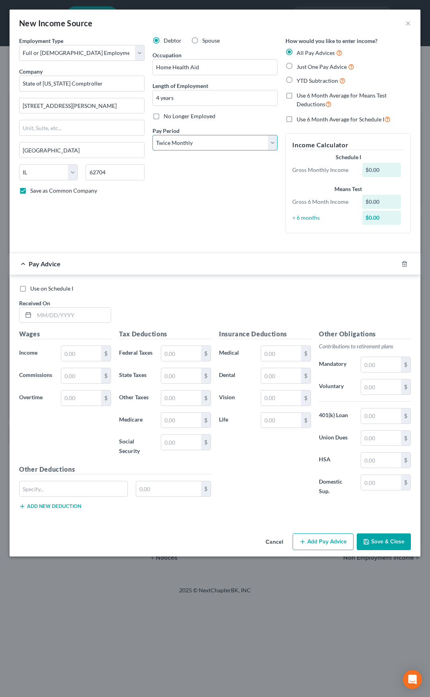
click at [152, 135] on select "Select Monthly Twice Monthly Every Other Week Weekly" at bounding box center [214, 143] width 125 height 16
click at [297, 119] on label "Use 6 Month Average for Schedule I" at bounding box center [344, 119] width 94 height 9
click at [300, 119] on input "Use 6 Month Average for Schedule I" at bounding box center [302, 117] width 5 height 5
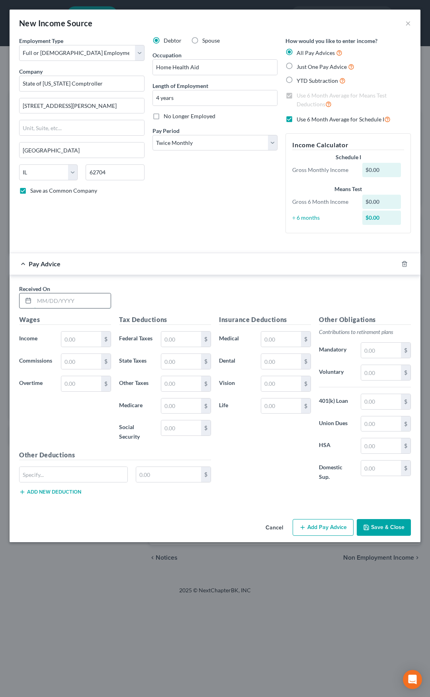
click at [49, 303] on input "text" at bounding box center [72, 300] width 76 height 15
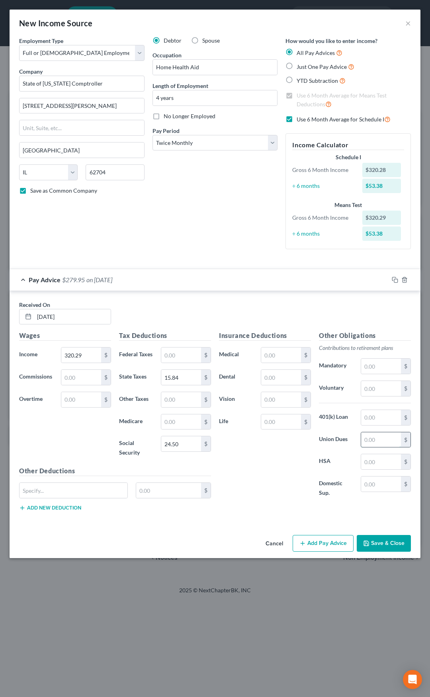
click at [372, 441] on input "text" at bounding box center [381, 439] width 40 height 15
click at [249, 277] on div "Pay Advice $269.38 on [DATE]" at bounding box center [199, 279] width 379 height 21
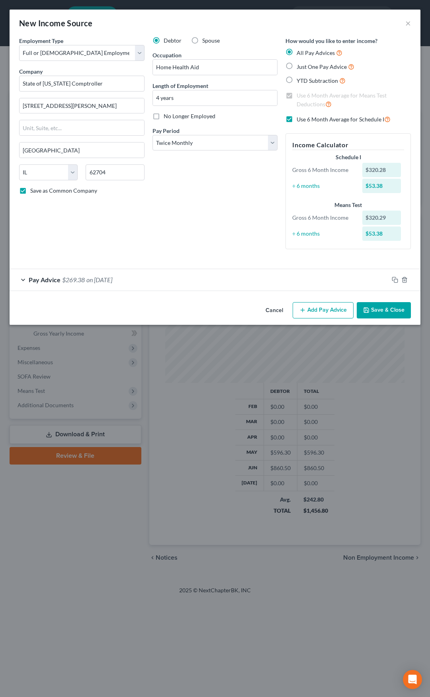
click at [310, 305] on button "Add Pay Advice" at bounding box center [323, 310] width 61 height 17
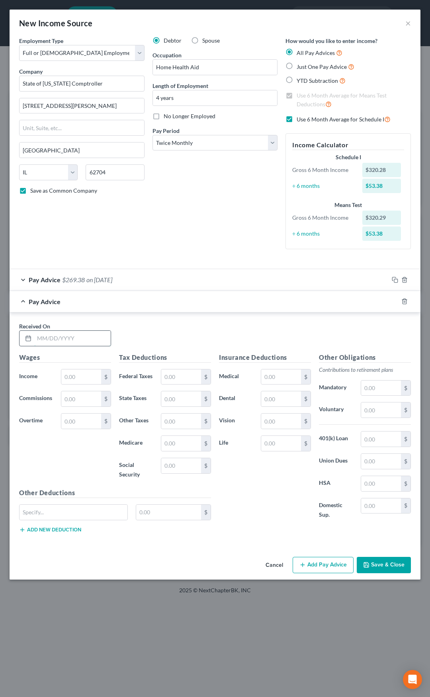
click at [77, 338] on input "text" at bounding box center [72, 338] width 76 height 15
click at [369, 460] on input "text" at bounding box center [381, 461] width 40 height 15
click at [148, 297] on div "Pay Advice $281.80 on [DATE]" at bounding box center [199, 301] width 379 height 21
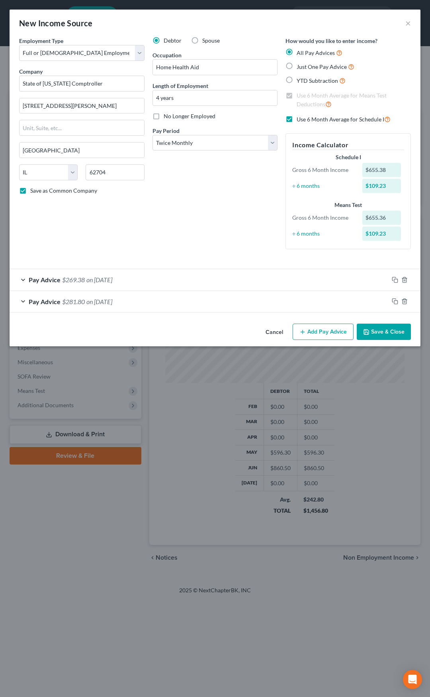
click at [316, 330] on button "Add Pay Advice" at bounding box center [323, 332] width 61 height 17
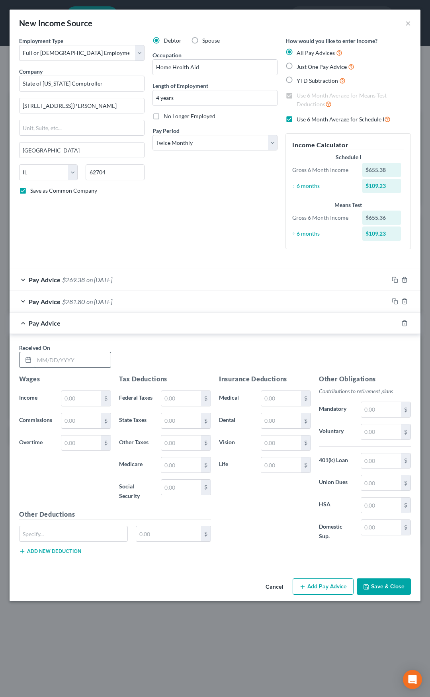
click at [84, 357] on input "text" at bounding box center [72, 359] width 76 height 15
click at [372, 484] on input "text" at bounding box center [381, 482] width 40 height 15
click at [159, 321] on div "Pay Advice $192.62 on [DATE]" at bounding box center [199, 323] width 379 height 21
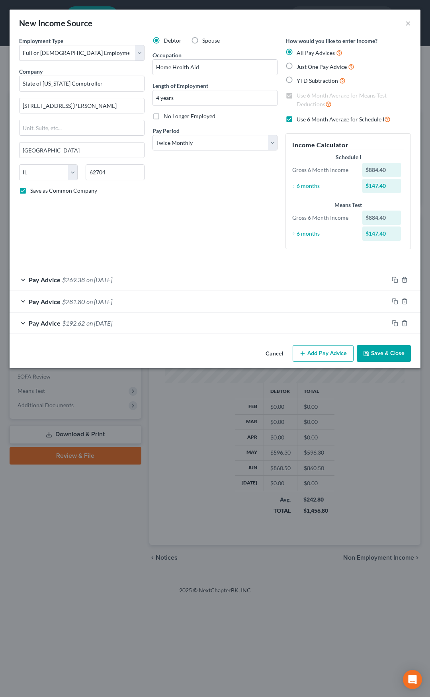
click at [329, 348] on button "Add Pay Advice" at bounding box center [323, 353] width 61 height 17
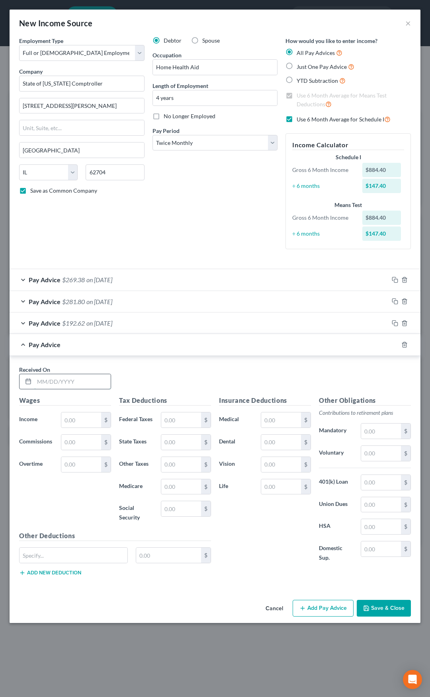
click at [85, 380] on input "text" at bounding box center [72, 381] width 76 height 15
click at [371, 505] on input "text" at bounding box center [381, 504] width 40 height 15
click at [89, 420] on input "221.18" at bounding box center [81, 419] width 40 height 15
click at [159, 349] on div "Pay Advice $186.03 on [DATE]" at bounding box center [199, 344] width 379 height 21
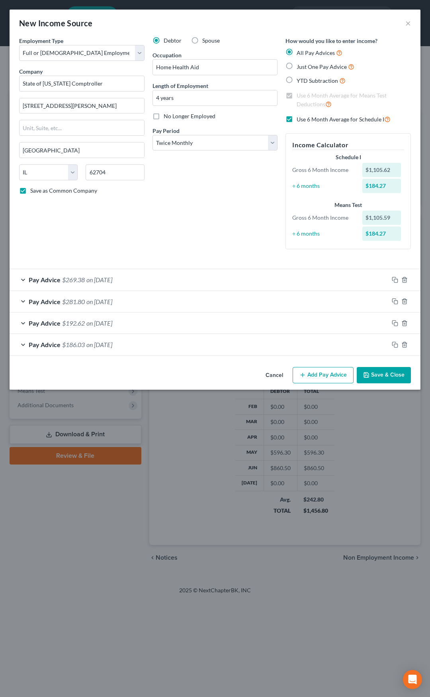
click at [316, 373] on button "Add Pay Advice" at bounding box center [323, 375] width 61 height 17
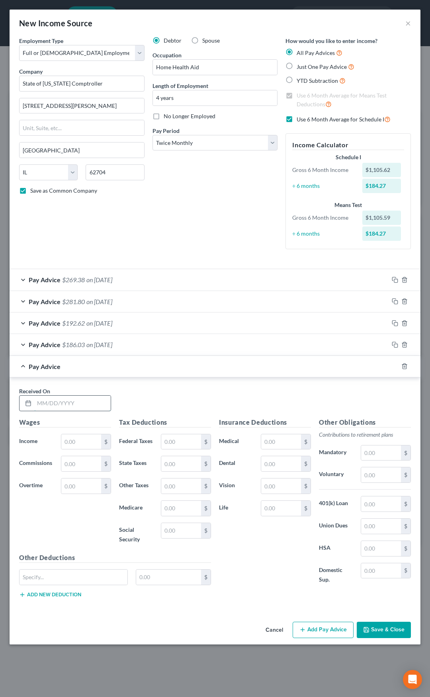
click at [77, 402] on input "text" at bounding box center [72, 403] width 76 height 15
